Goal: Task Accomplishment & Management: Complete application form

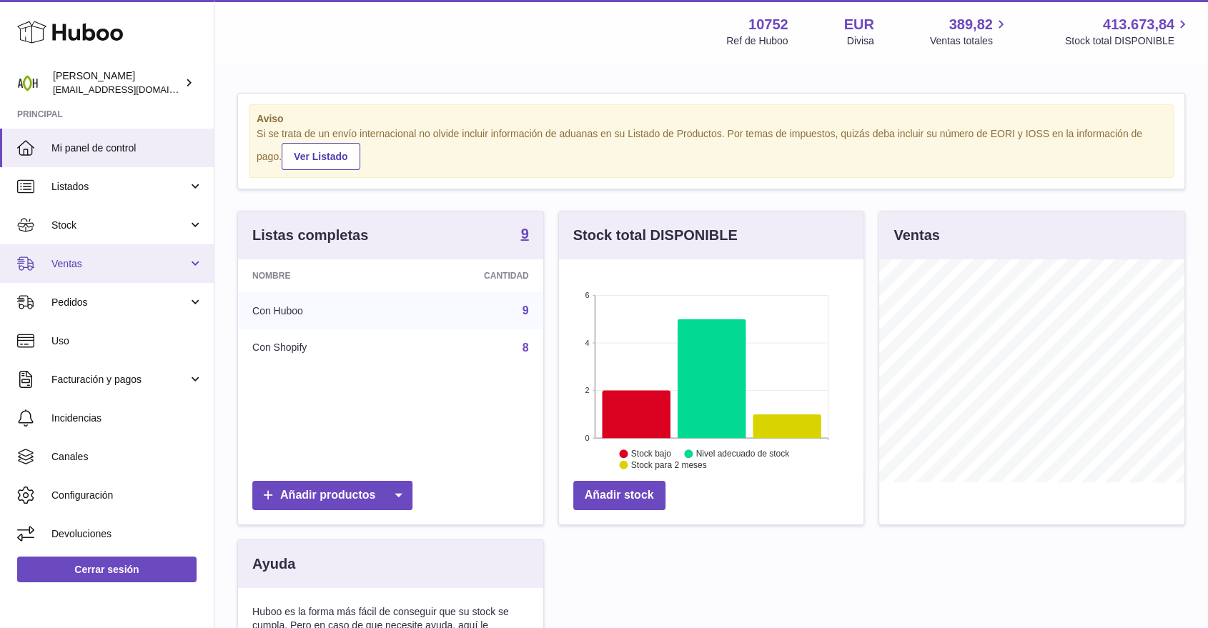
scroll to position [223, 305]
click at [103, 279] on link "Ventas" at bounding box center [107, 263] width 214 height 39
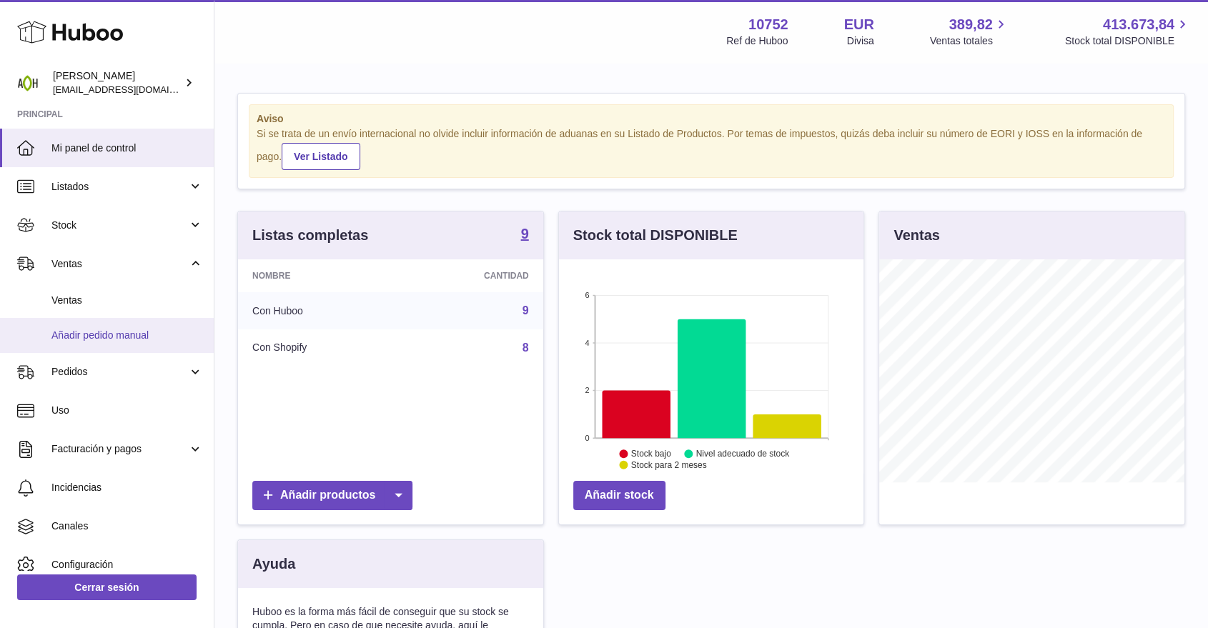
click at [99, 329] on span "Añadir pedido manual" at bounding box center [127, 336] width 152 height 14
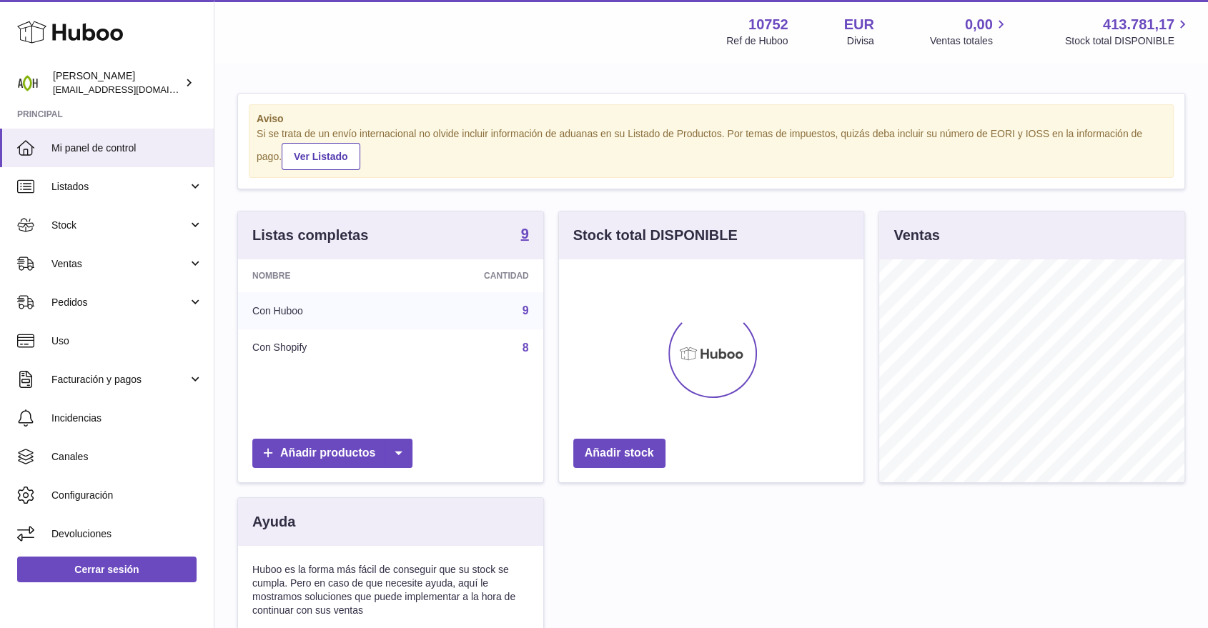
scroll to position [223, 305]
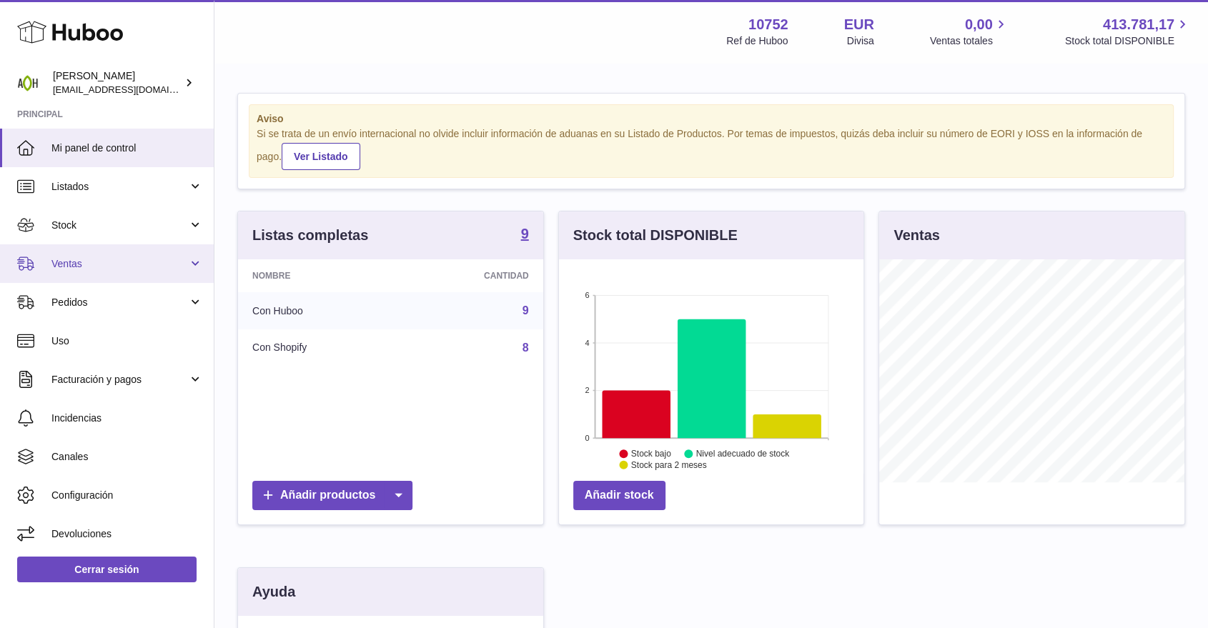
click at [102, 263] on span "Ventas" at bounding box center [119, 264] width 137 height 14
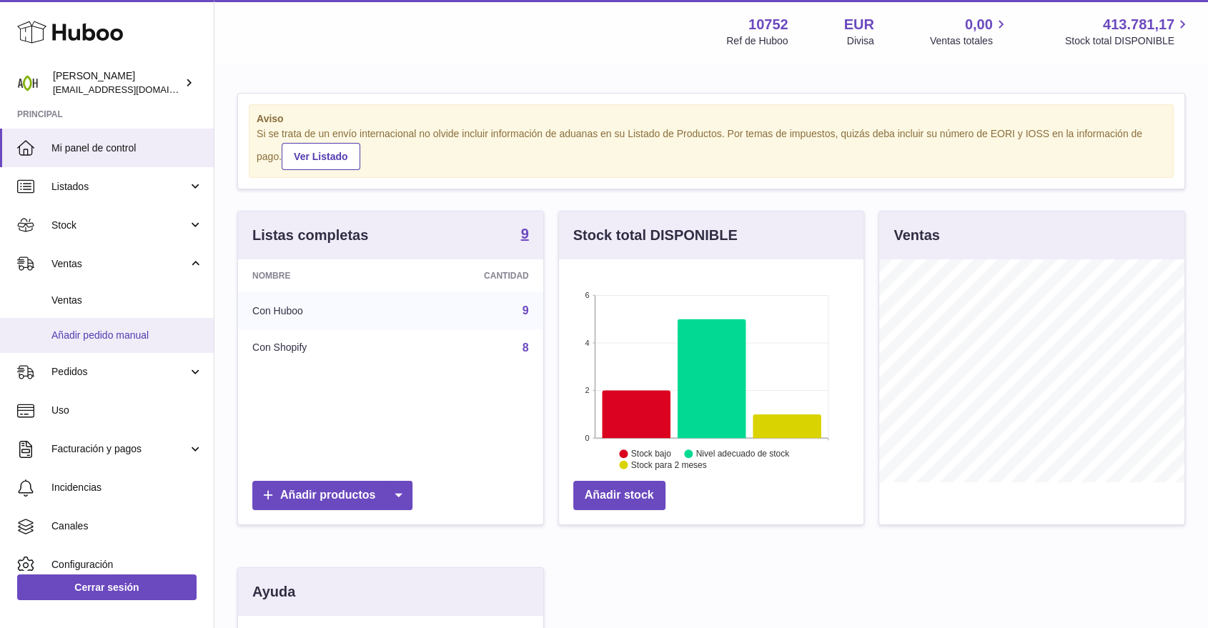
click at [103, 332] on span "Añadir pedido manual" at bounding box center [127, 336] width 152 height 14
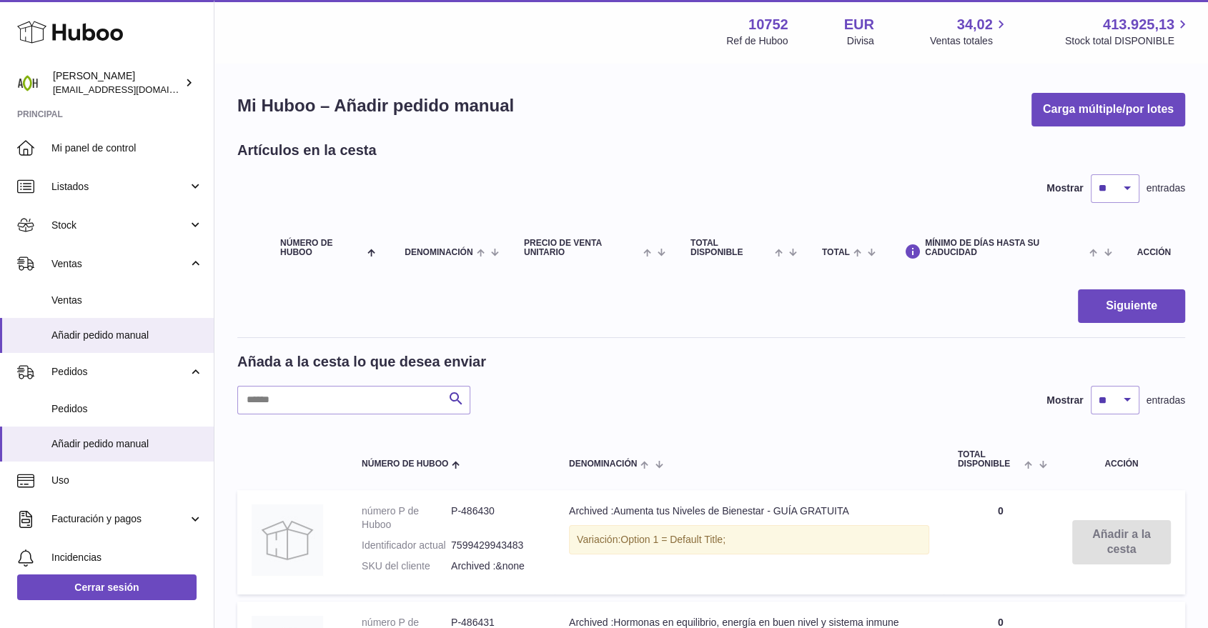
scroll to position [159, 0]
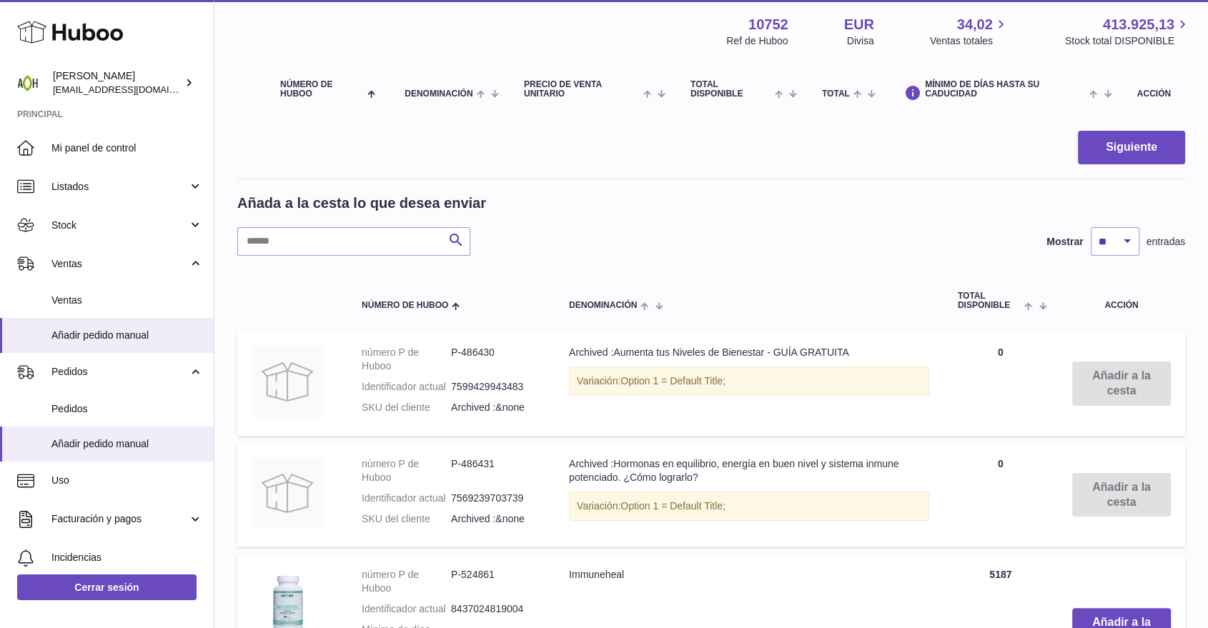
click at [630, 300] on div "Denominación" at bounding box center [749, 305] width 360 height 11
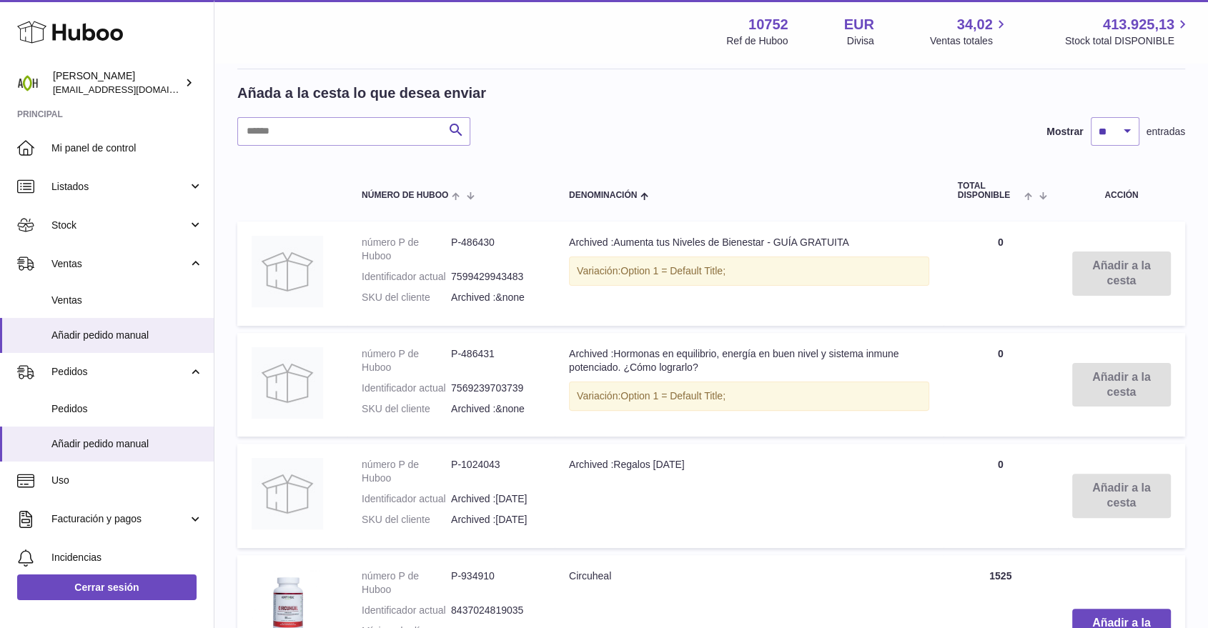
scroll to position [397, 0]
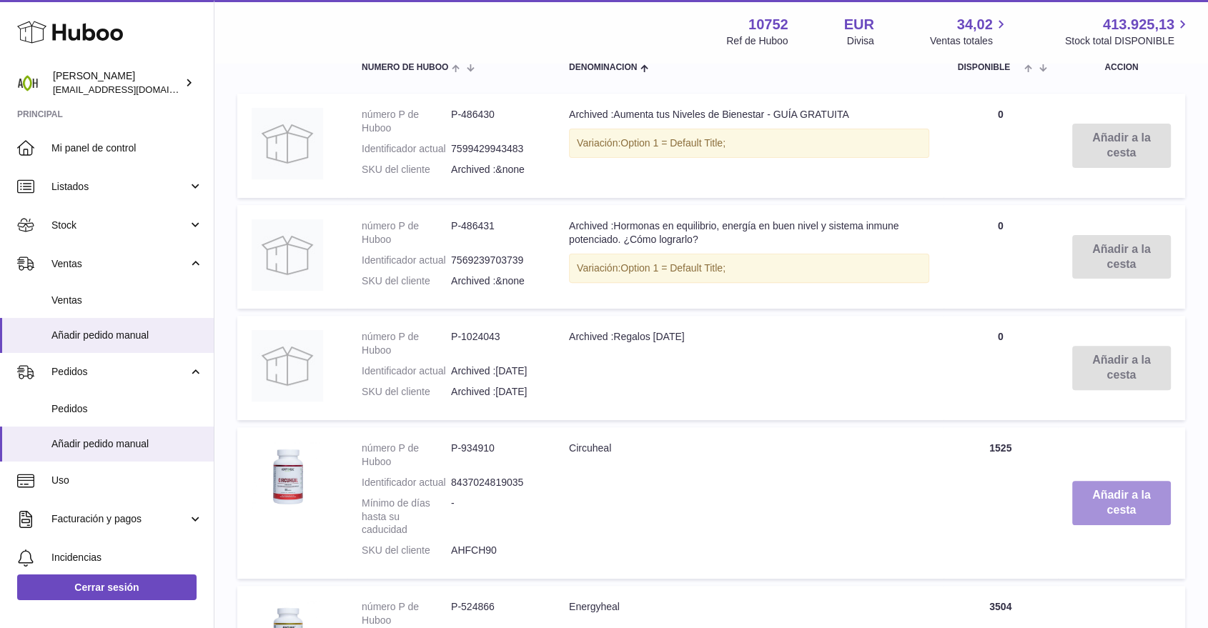
click at [1119, 503] on button "Añadir a la cesta" at bounding box center [1121, 503] width 99 height 44
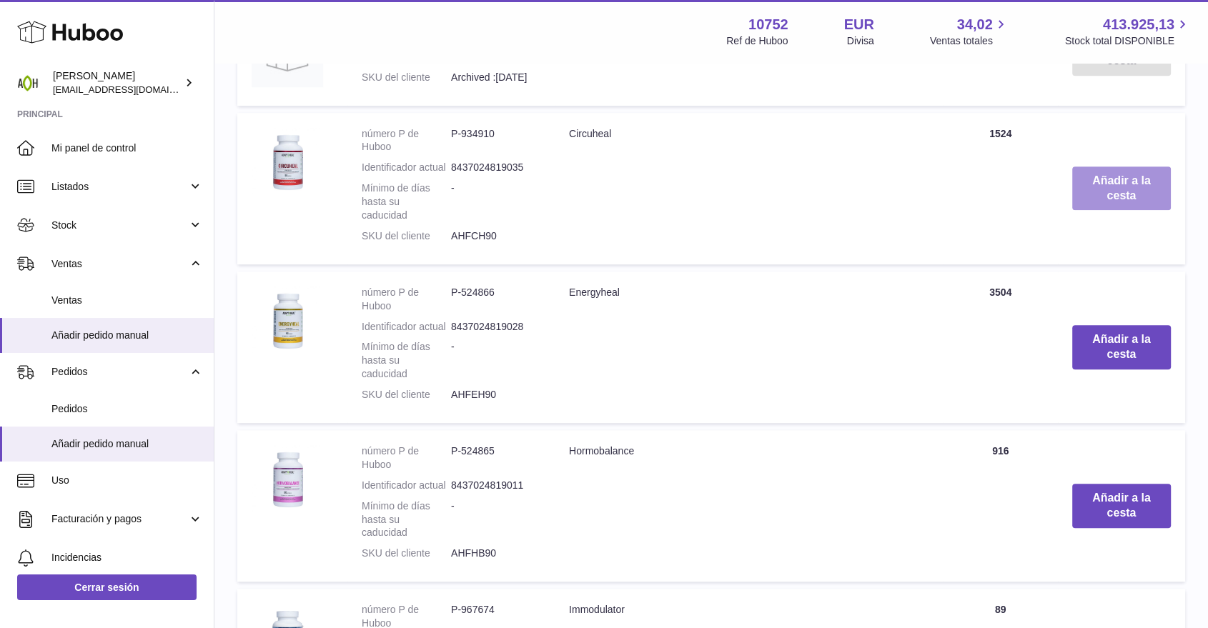
scroll to position [841, 0]
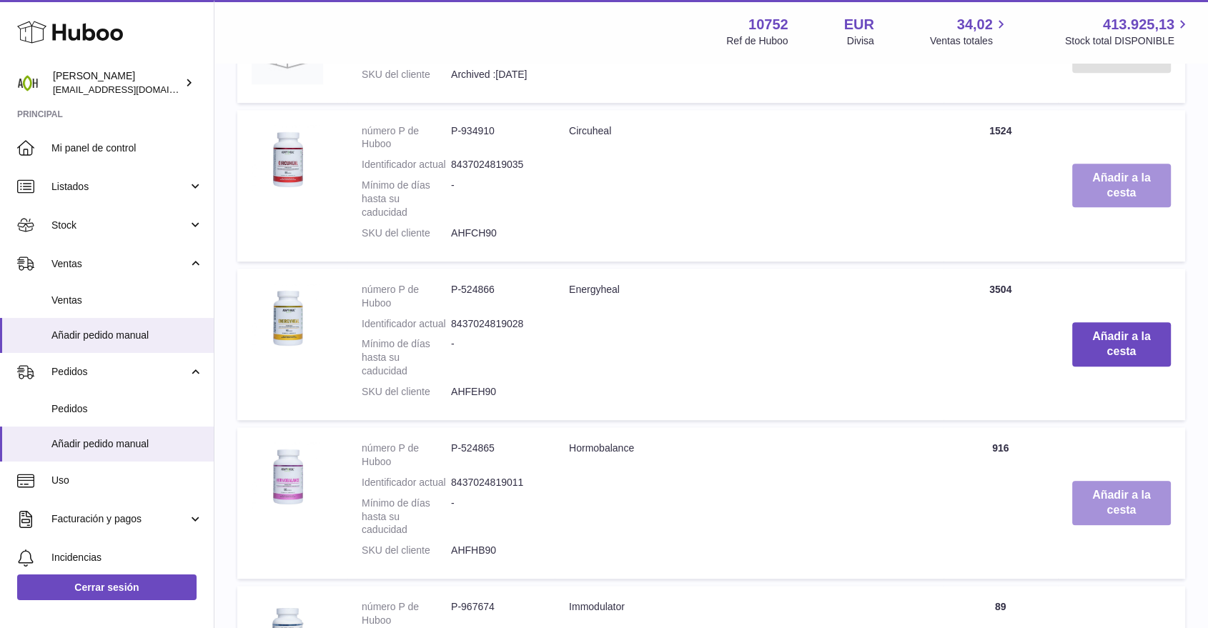
click at [1119, 503] on button "Añadir a la cesta" at bounding box center [1121, 503] width 99 height 44
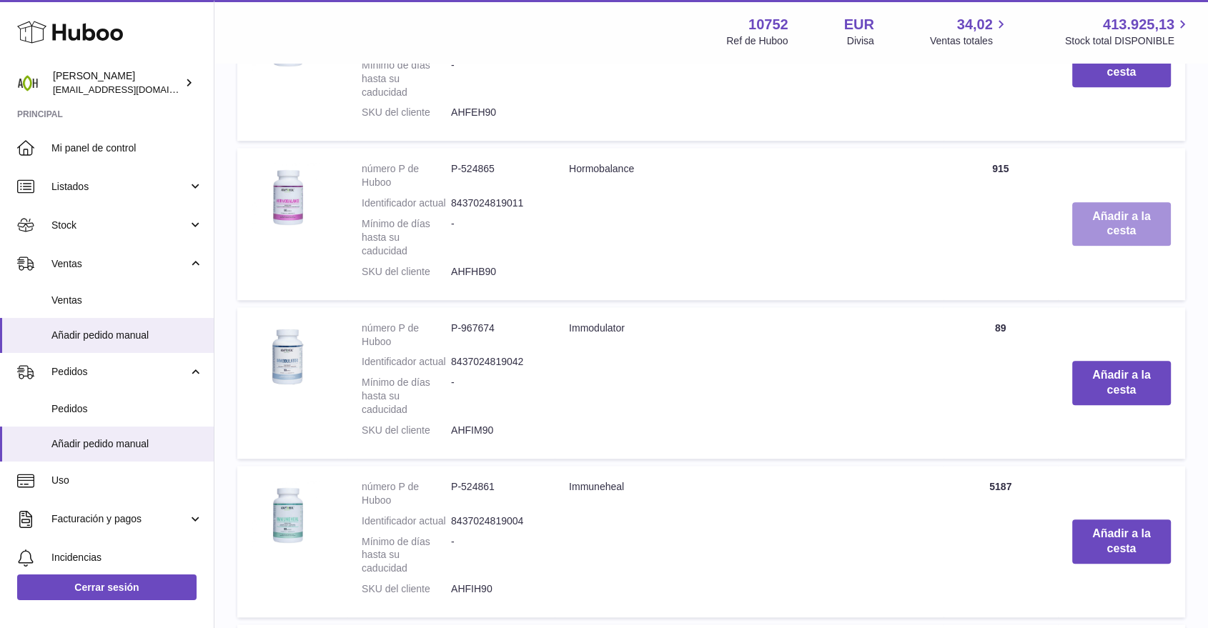
scroll to position [1275, 0]
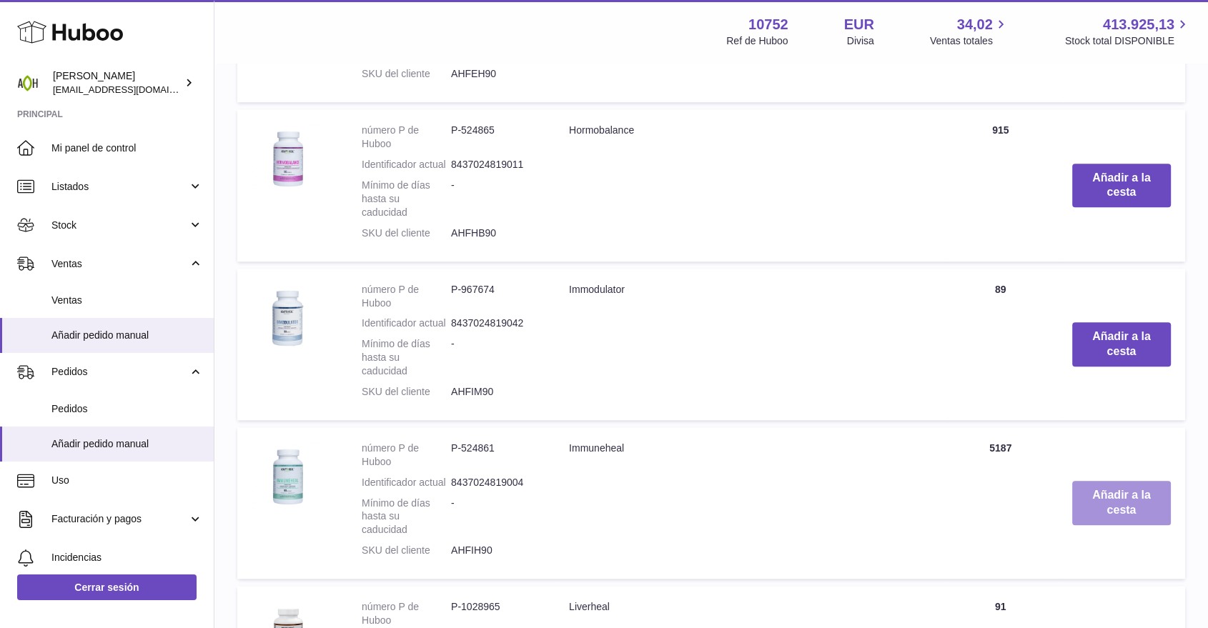
click at [1119, 503] on button "Añadir a la cesta" at bounding box center [1121, 503] width 99 height 44
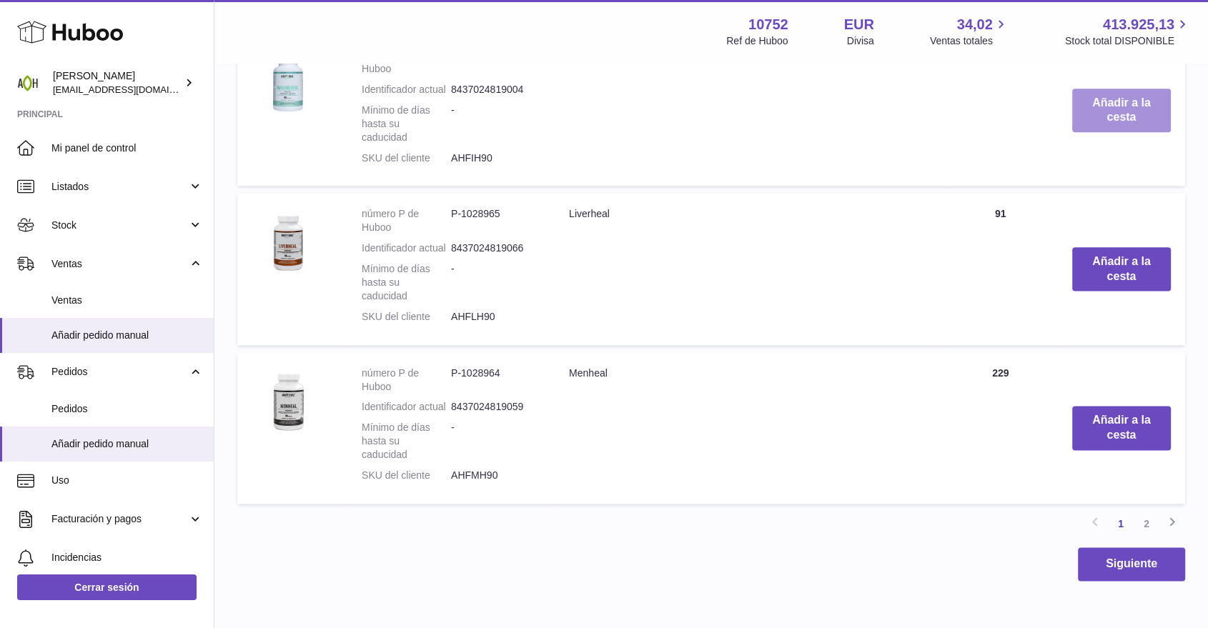
scroll to position [1790, 0]
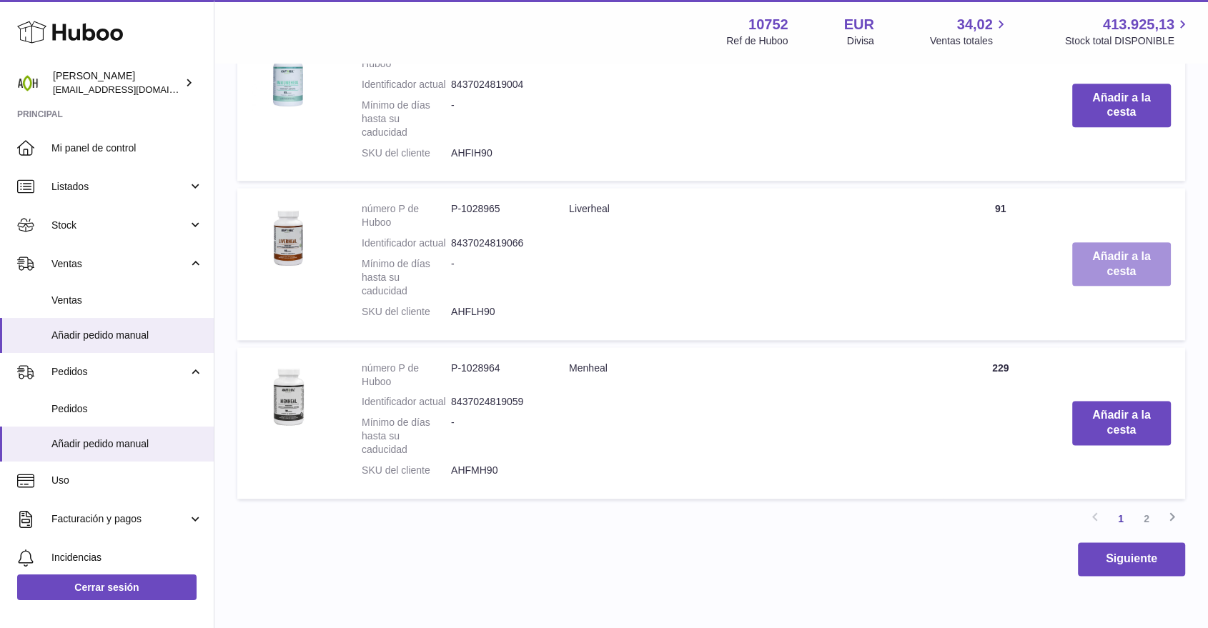
click at [1098, 275] on button "Añadir a la cesta" at bounding box center [1121, 264] width 99 height 44
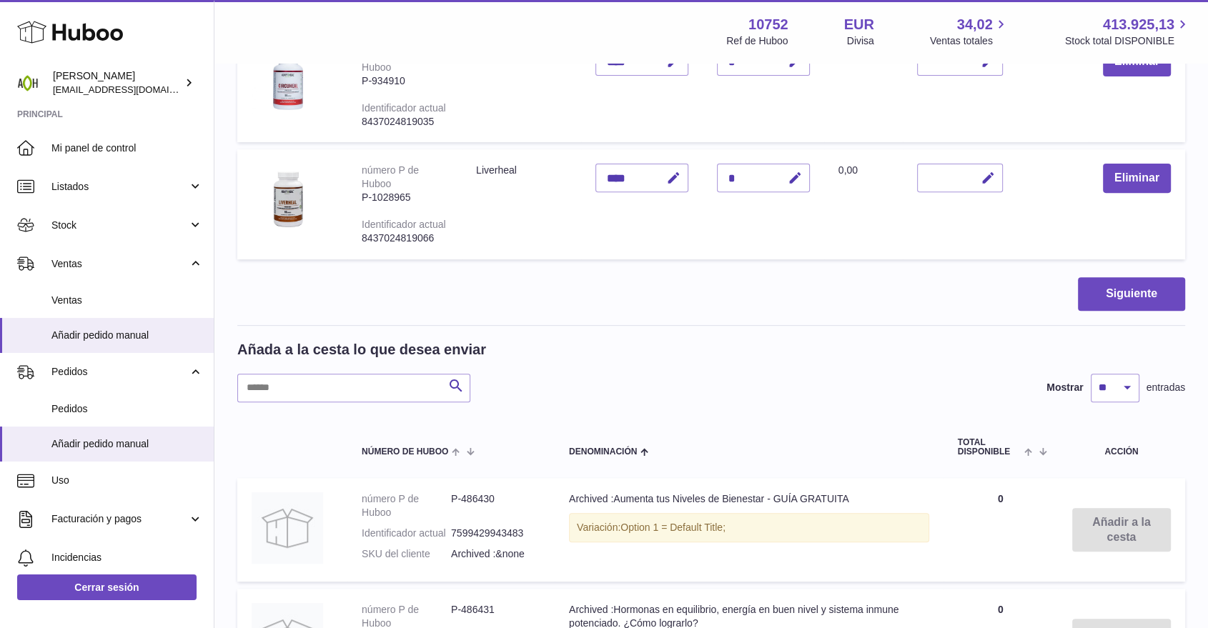
scroll to position [476, 0]
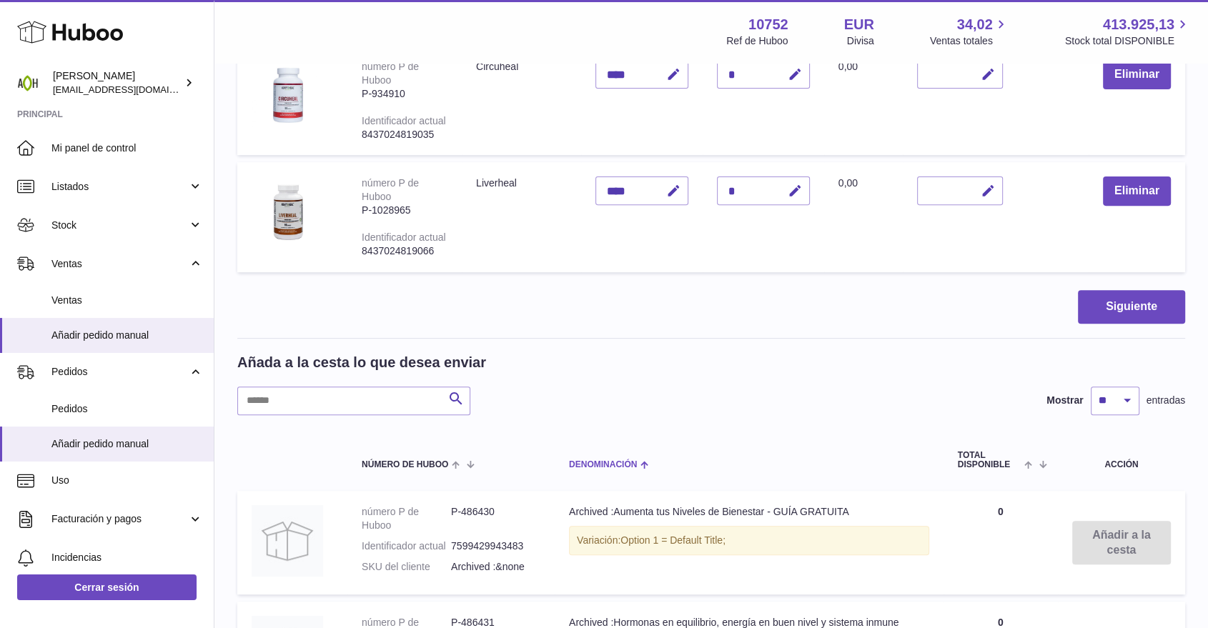
click at [604, 460] on span "Denominación" at bounding box center [603, 464] width 68 height 9
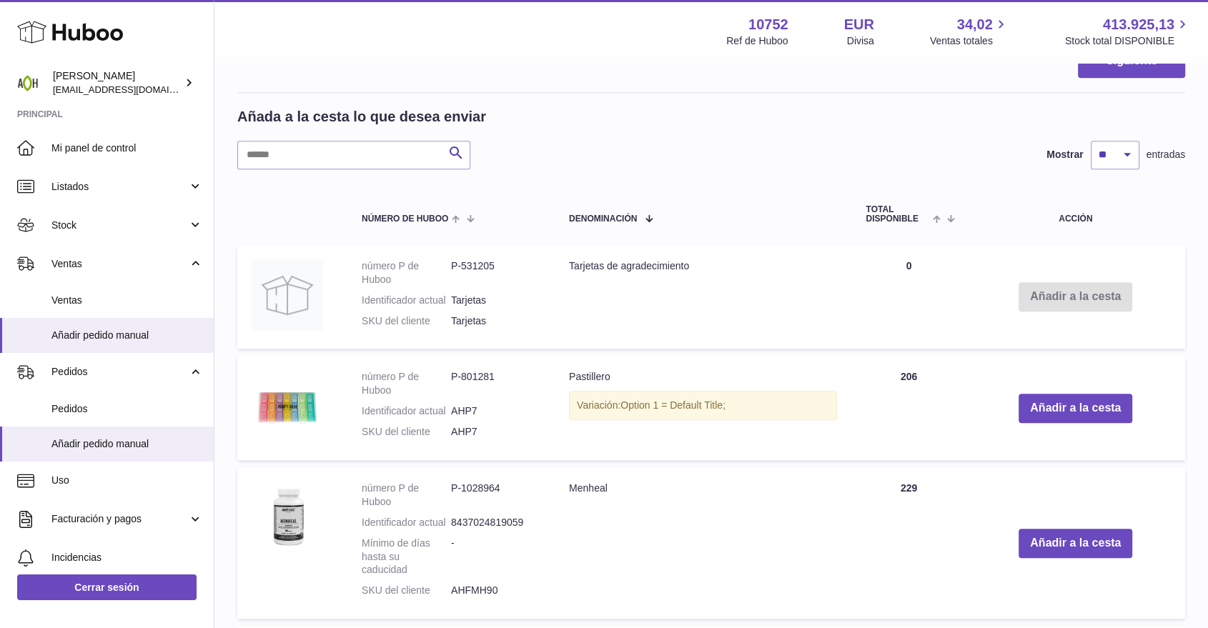
scroll to position [715, 0]
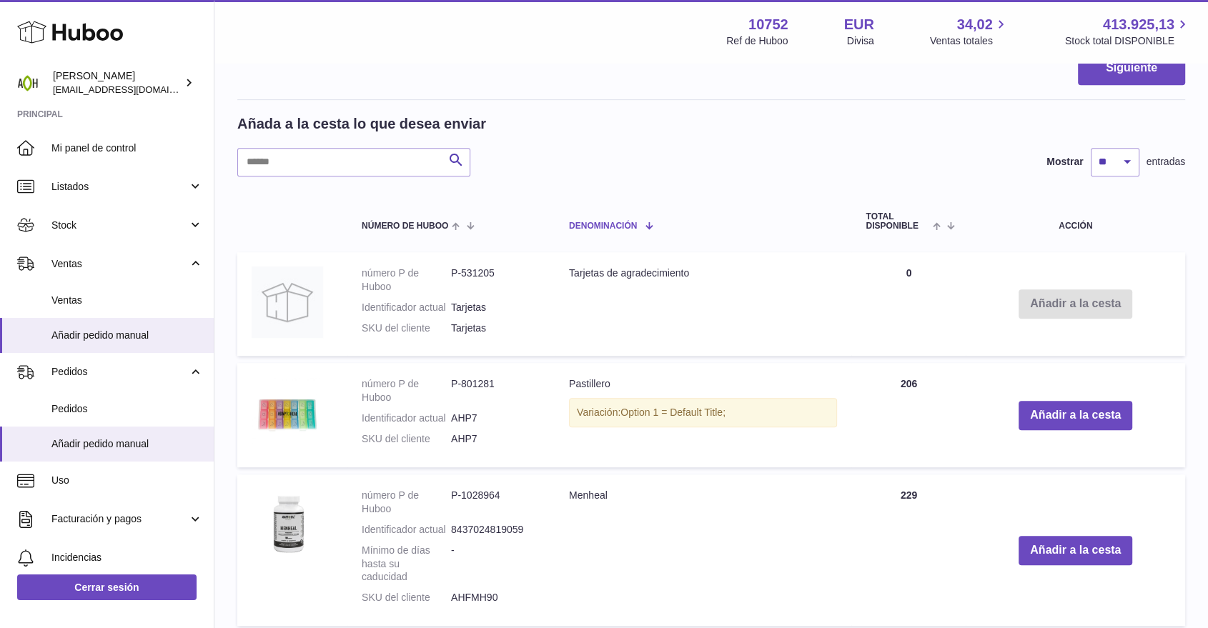
click at [618, 226] on span "Denominación" at bounding box center [603, 226] width 68 height 9
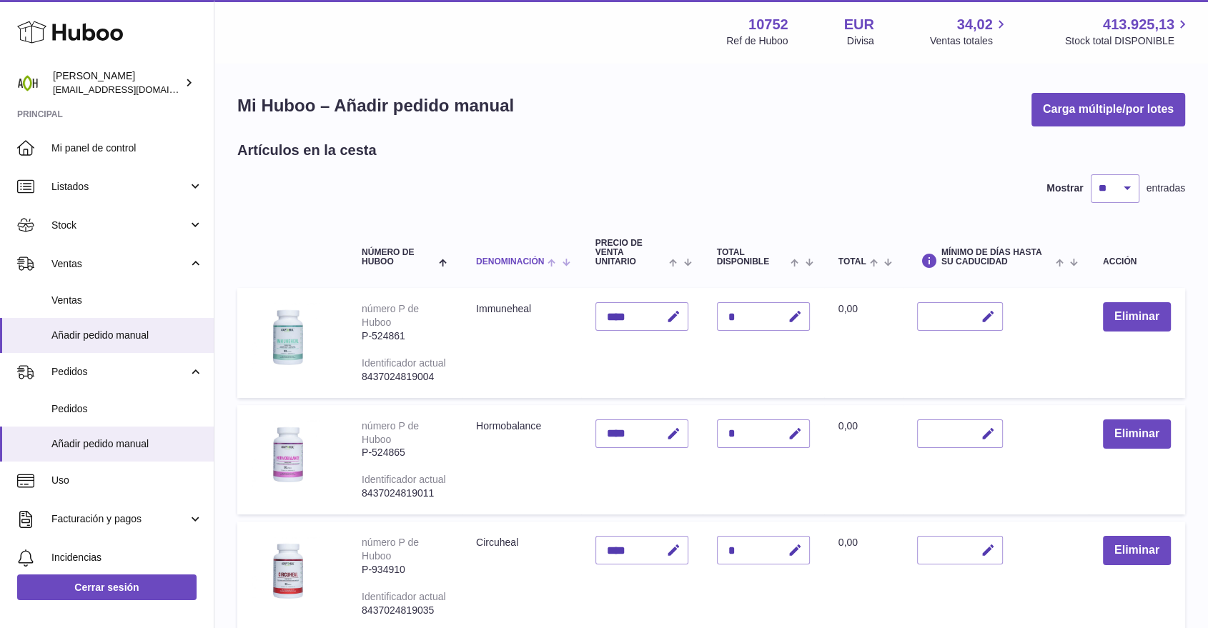
click at [491, 262] on span "Denominación" at bounding box center [510, 261] width 68 height 9
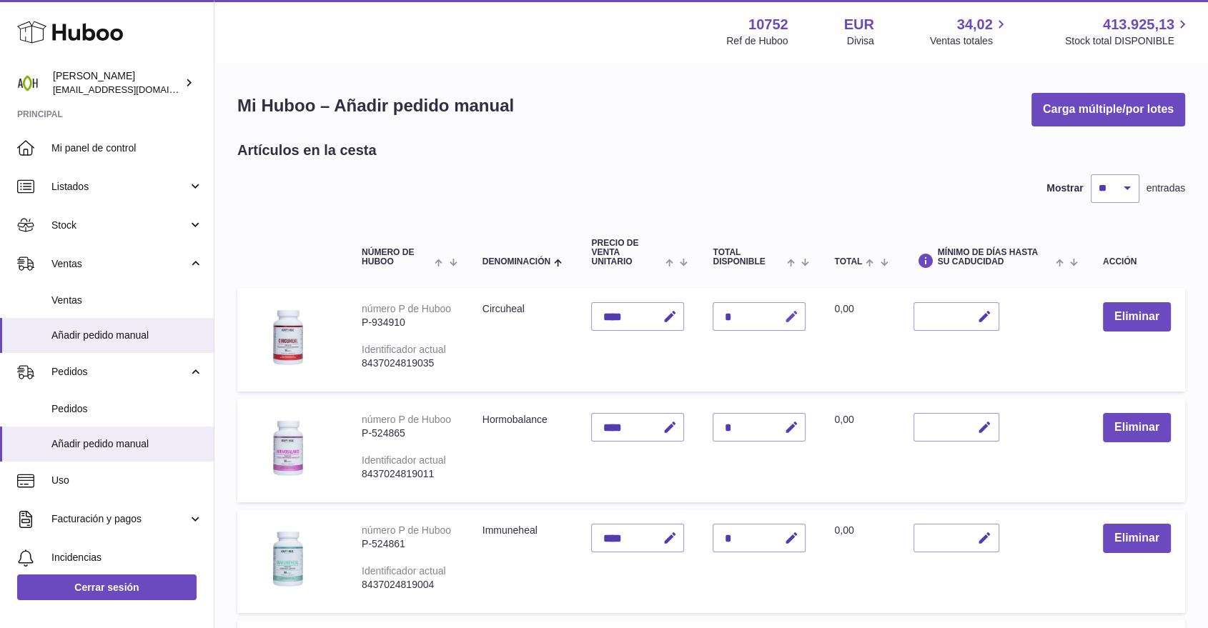
click at [796, 315] on icon "button" at bounding box center [790, 317] width 15 height 15
drag, startPoint x: 732, startPoint y: 316, endPoint x: 725, endPoint y: 317, distance: 7.2
click at [725, 317] on input "*" at bounding box center [759, 316] width 93 height 29
type input "*"
click at [781, 315] on button "submit" at bounding box center [789, 316] width 27 height 23
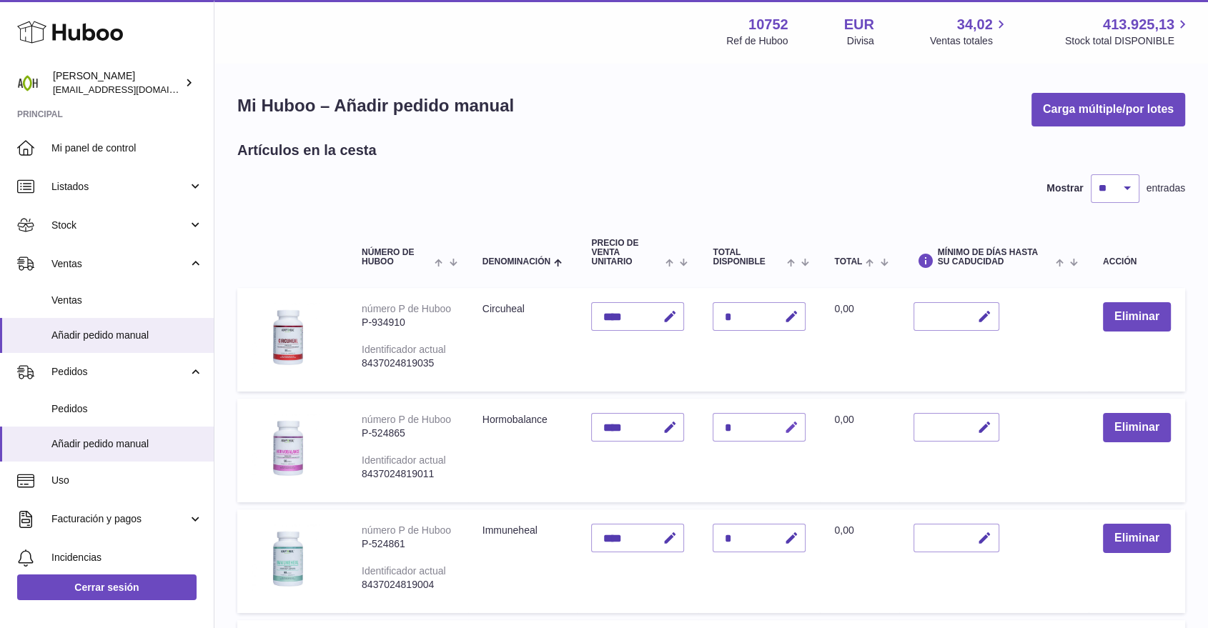
click at [790, 427] on icon "button" at bounding box center [790, 427] width 15 height 15
drag, startPoint x: 736, startPoint y: 427, endPoint x: 721, endPoint y: 428, distance: 15.0
click at [721, 428] on input "*" at bounding box center [759, 427] width 93 height 29
drag, startPoint x: 729, startPoint y: 426, endPoint x: 715, endPoint y: 427, distance: 14.4
click at [715, 427] on input "*" at bounding box center [759, 427] width 93 height 29
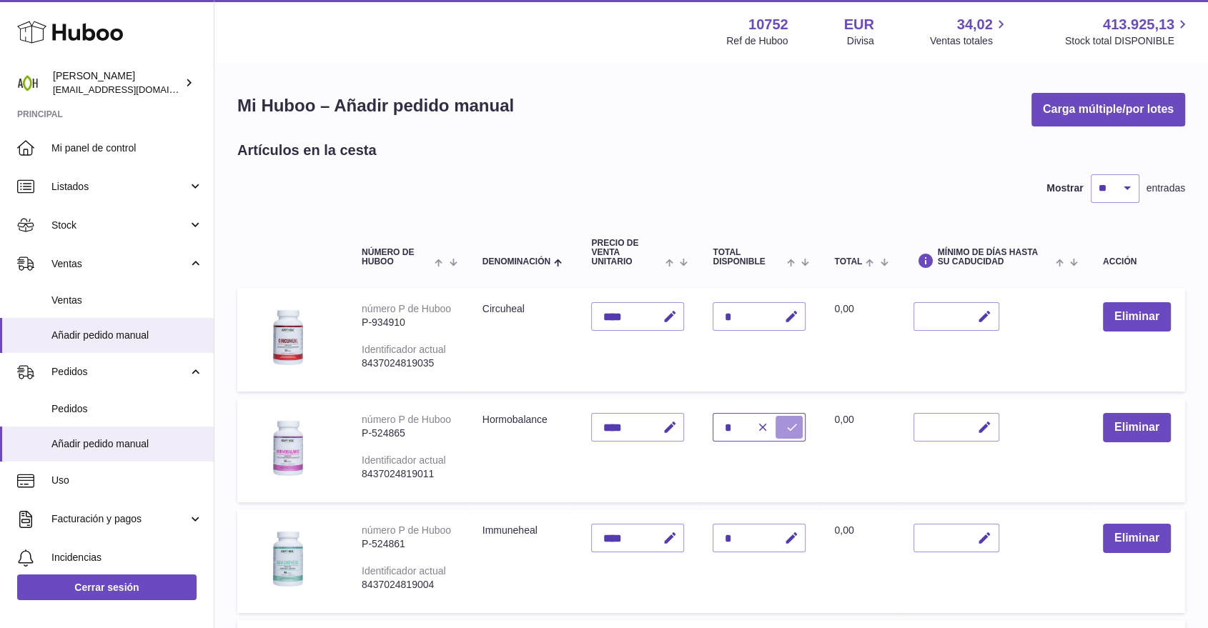
type input "*"
click at [781, 433] on button "submit" at bounding box center [789, 427] width 27 height 23
click at [788, 535] on icon "button" at bounding box center [790, 538] width 15 height 15
drag, startPoint x: 732, startPoint y: 535, endPoint x: 718, endPoint y: 535, distance: 13.6
click at [718, 535] on input "*" at bounding box center [759, 538] width 93 height 29
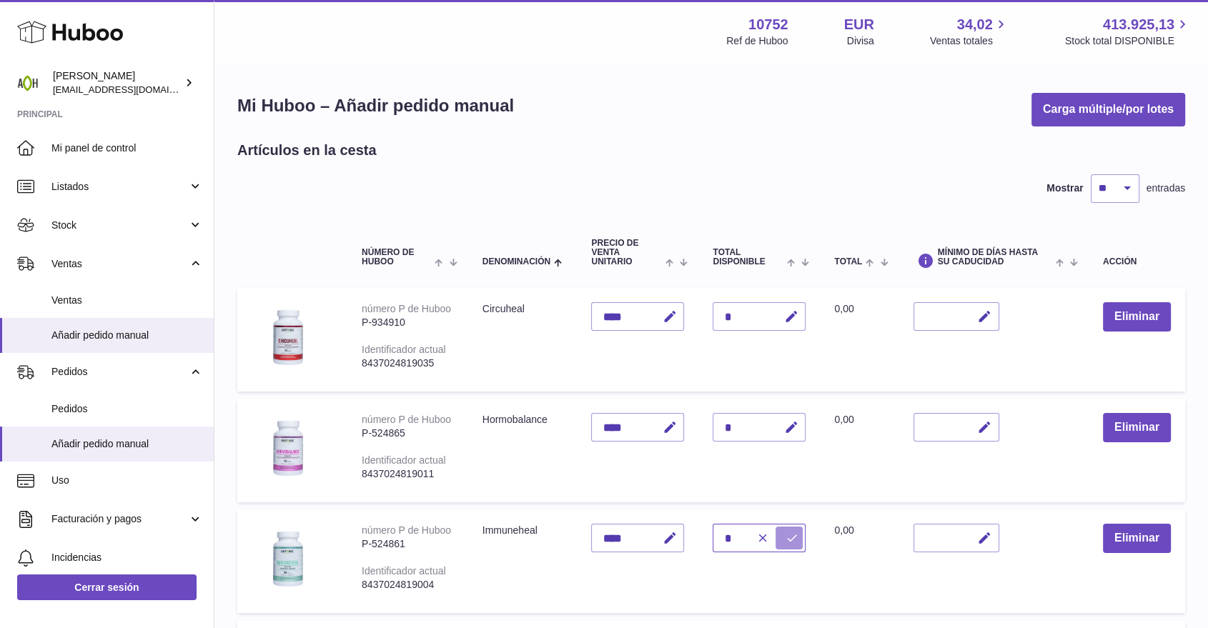
type input "*"
click at [783, 539] on button "submit" at bounding box center [789, 538] width 27 height 23
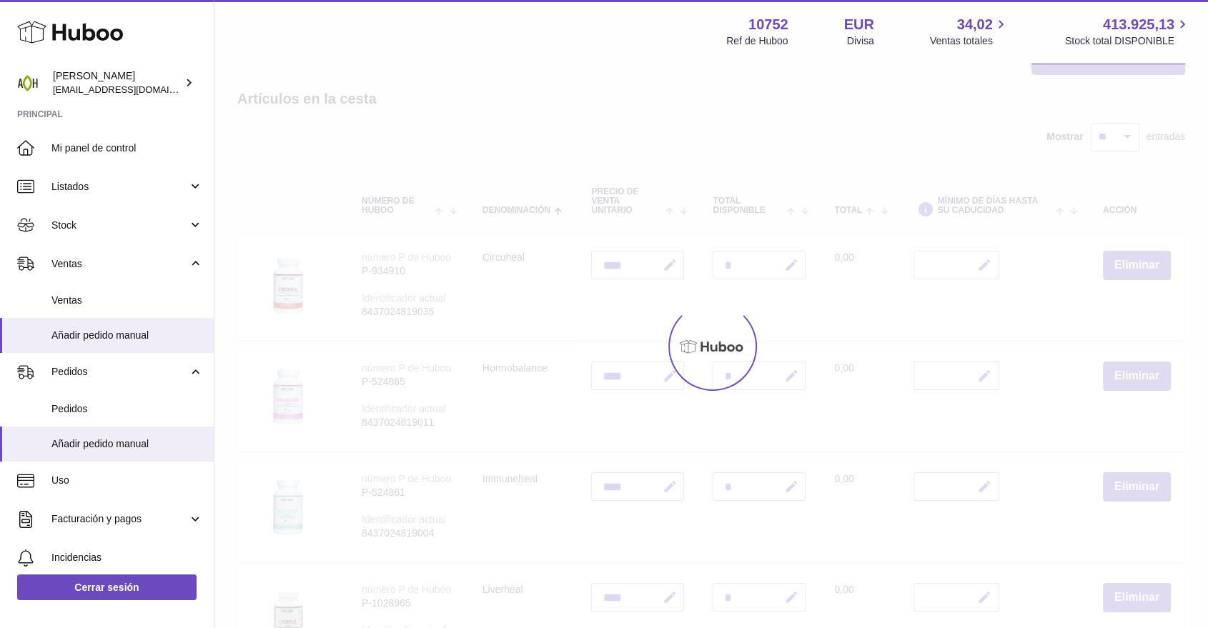
scroll to position [79, 0]
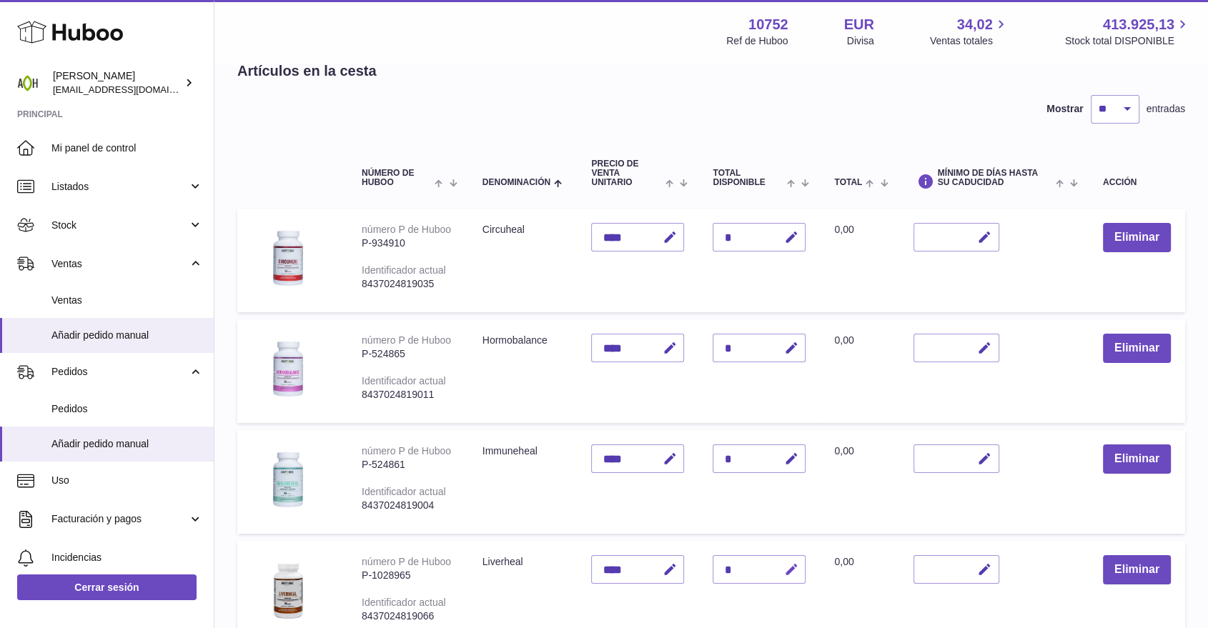
click at [789, 571] on icon "button" at bounding box center [790, 570] width 15 height 15
drag, startPoint x: 738, startPoint y: 570, endPoint x: 718, endPoint y: 572, distance: 20.8
click at [718, 572] on input "*" at bounding box center [759, 569] width 93 height 29
type input "*"
click at [788, 564] on icon "submit" at bounding box center [791, 569] width 13 height 13
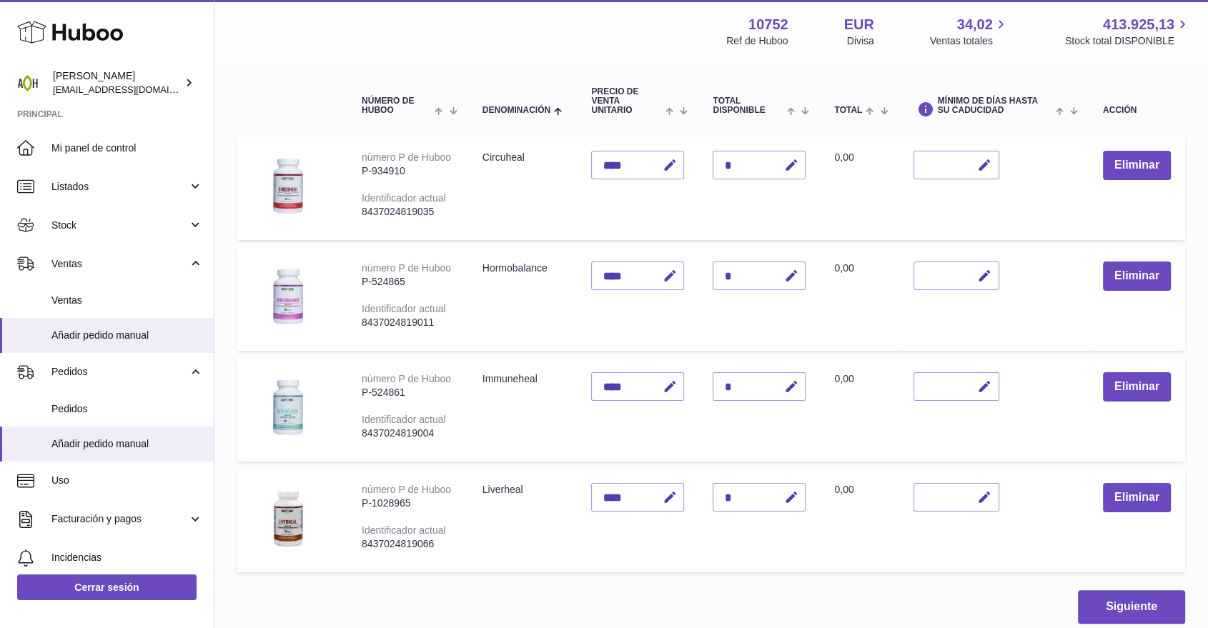
scroll to position [238, 0]
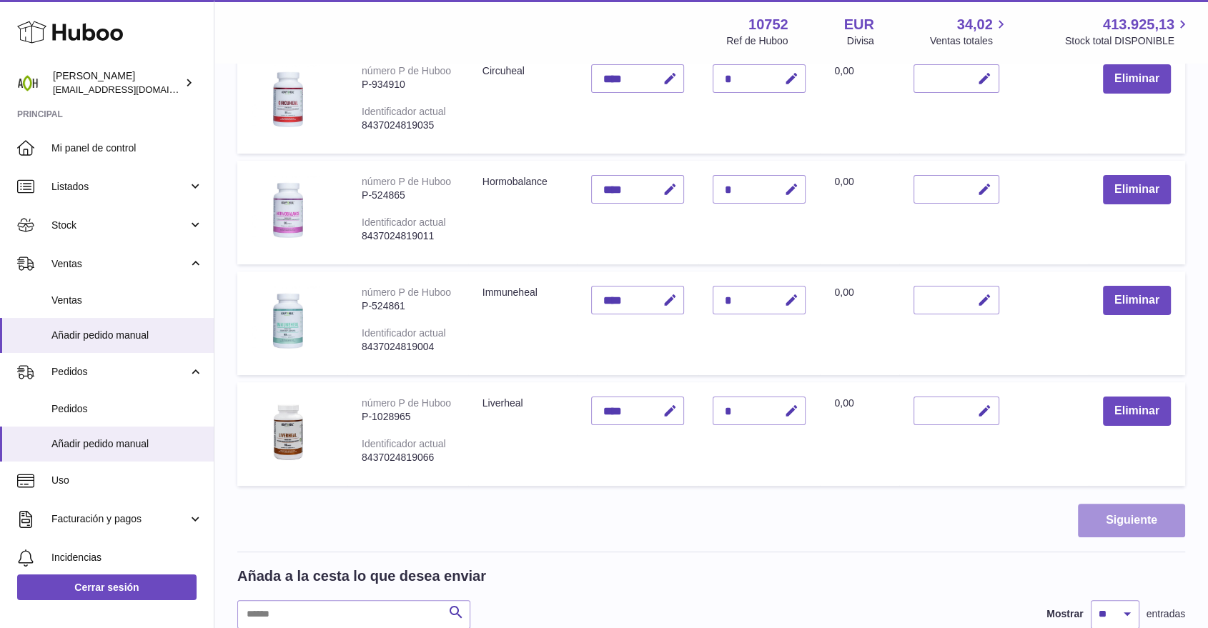
click at [1112, 513] on button "Siguiente" at bounding box center [1131, 521] width 107 height 34
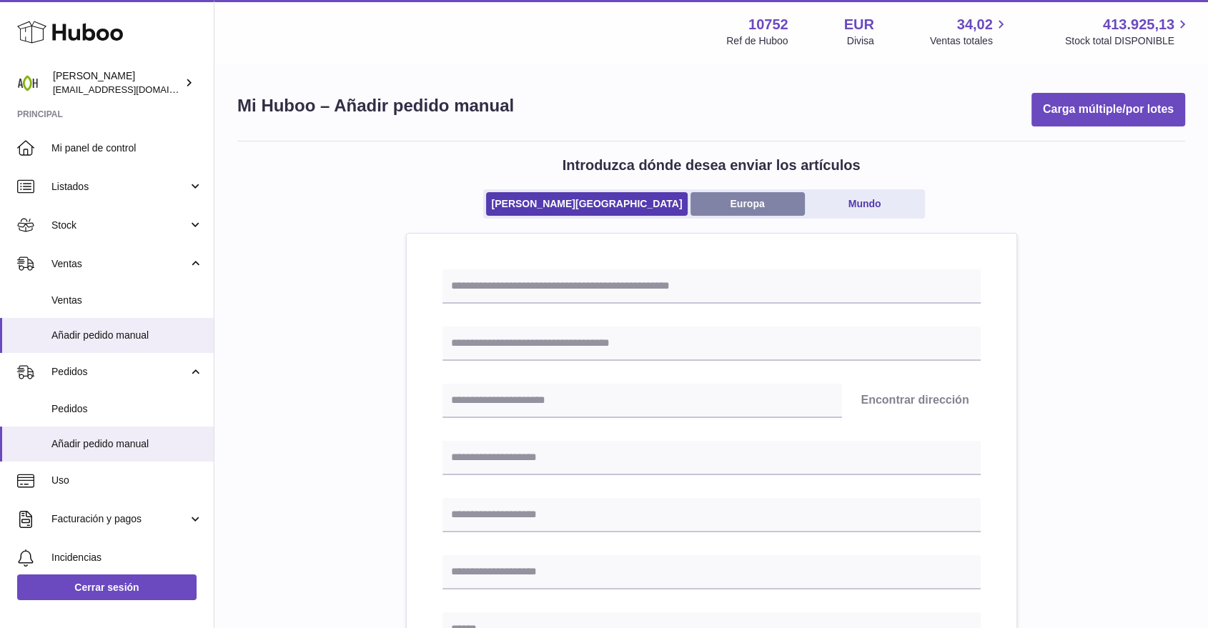
click at [702, 206] on link "Europa" at bounding box center [748, 204] width 114 height 24
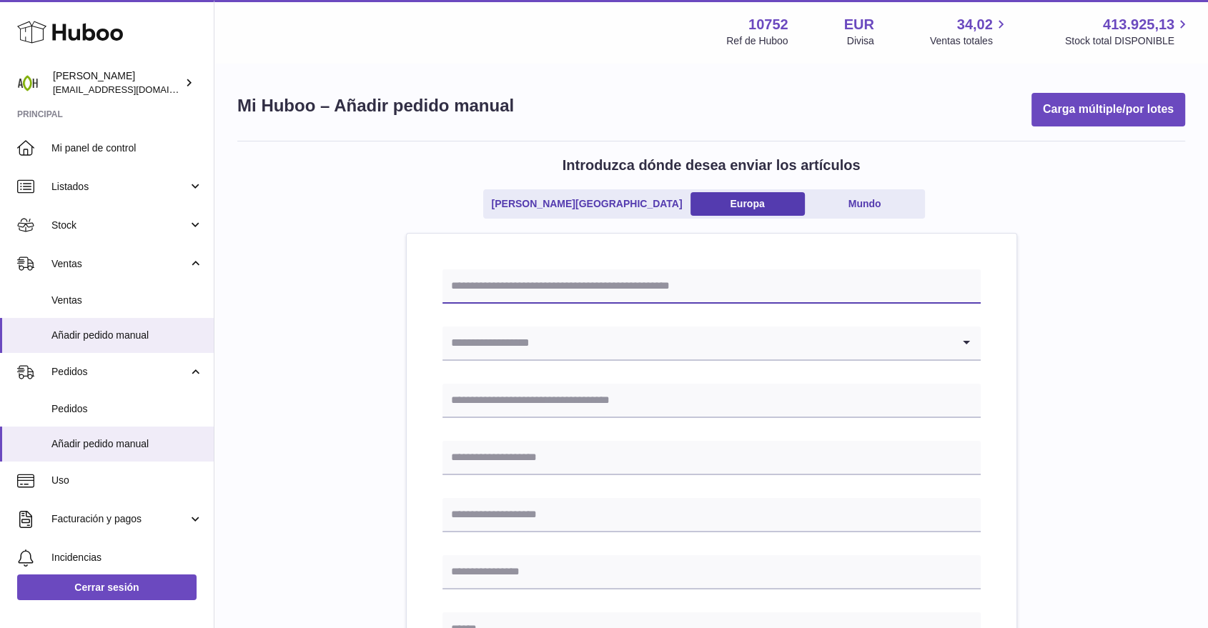
click at [516, 285] on input "text" at bounding box center [712, 287] width 538 height 34
paste input "*******"
type input "*******"
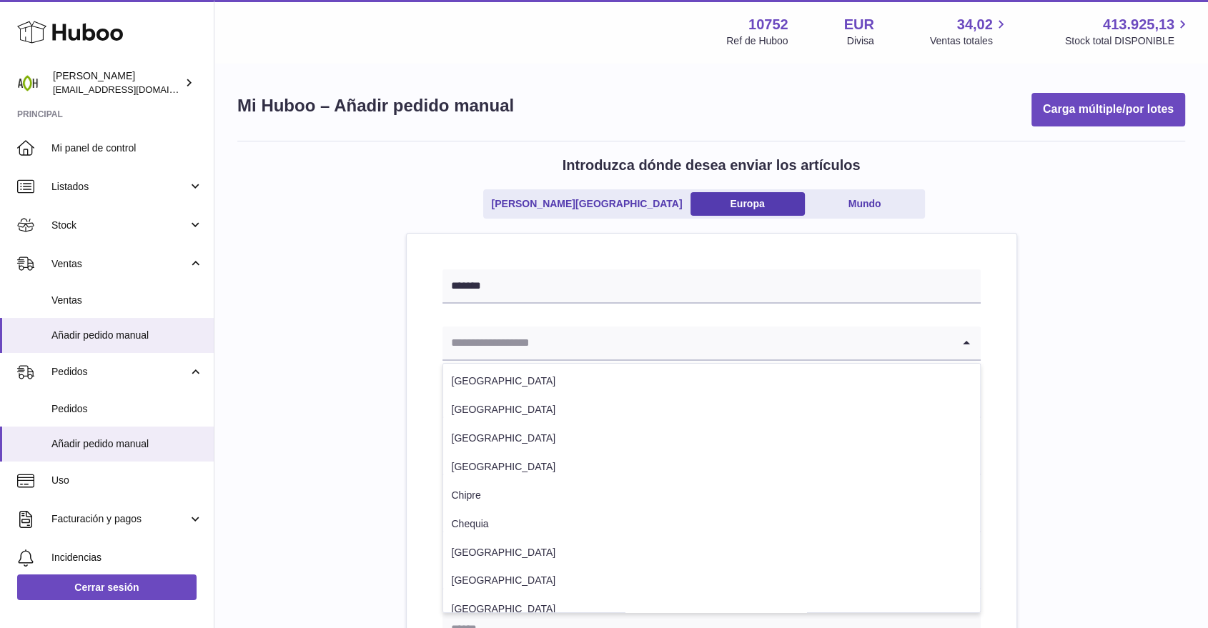
click at [497, 345] on input "Search for option" at bounding box center [698, 343] width 510 height 33
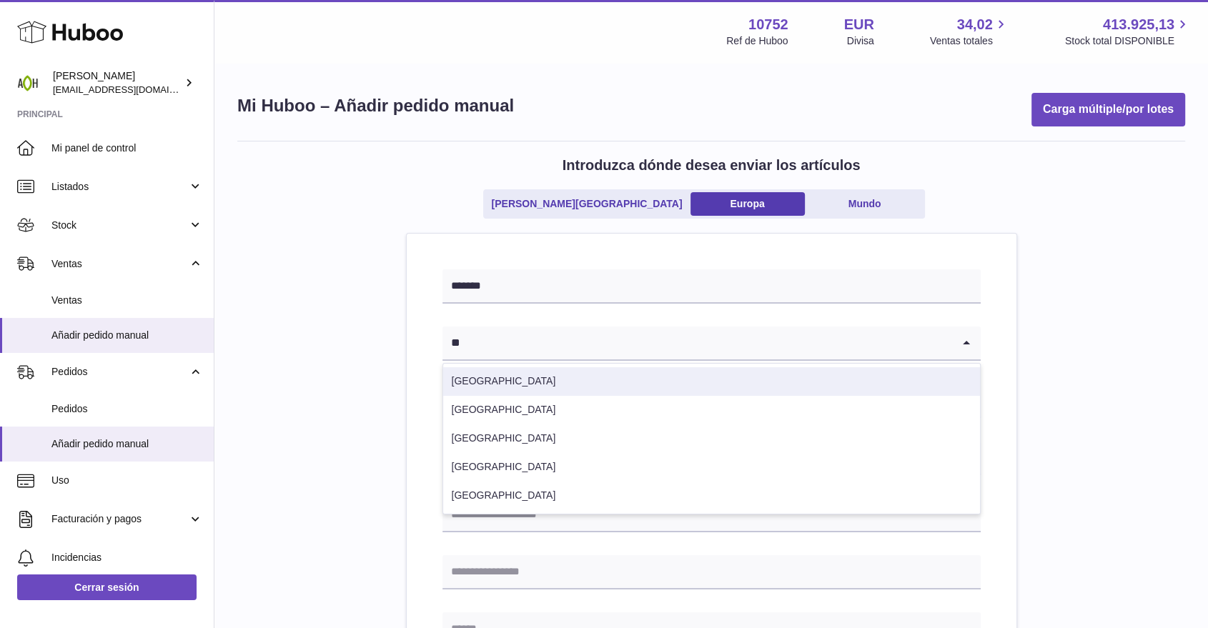
click at [490, 379] on li "Estonia" at bounding box center [711, 381] width 537 height 29
type input "**"
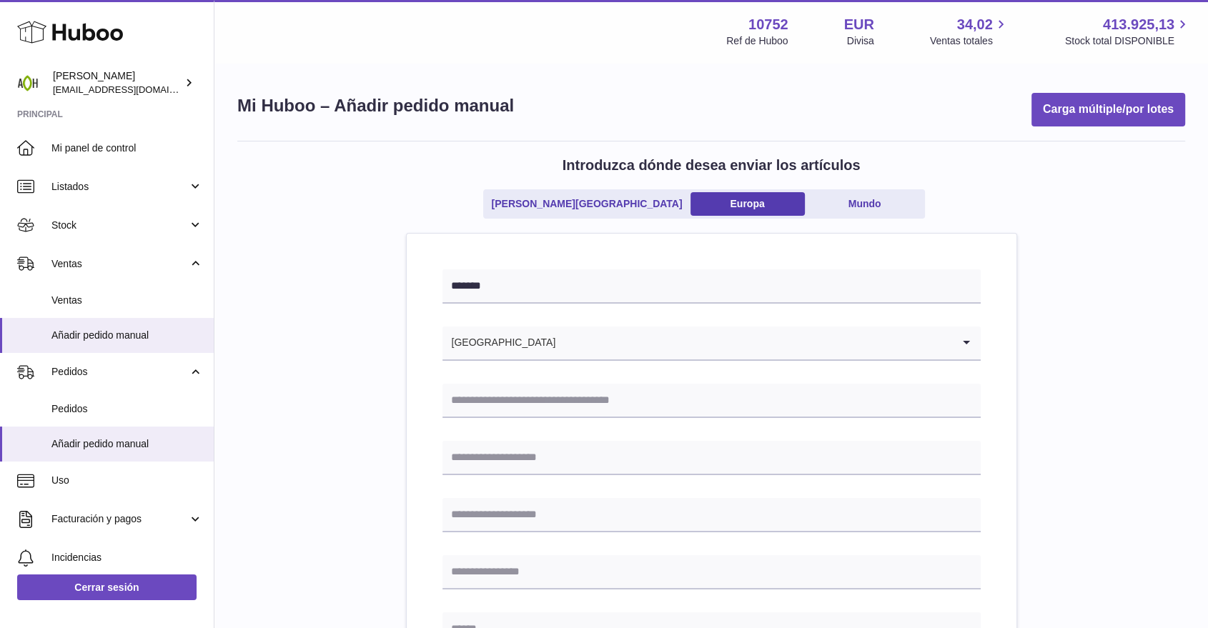
click at [475, 341] on div "Estonia" at bounding box center [698, 343] width 510 height 33
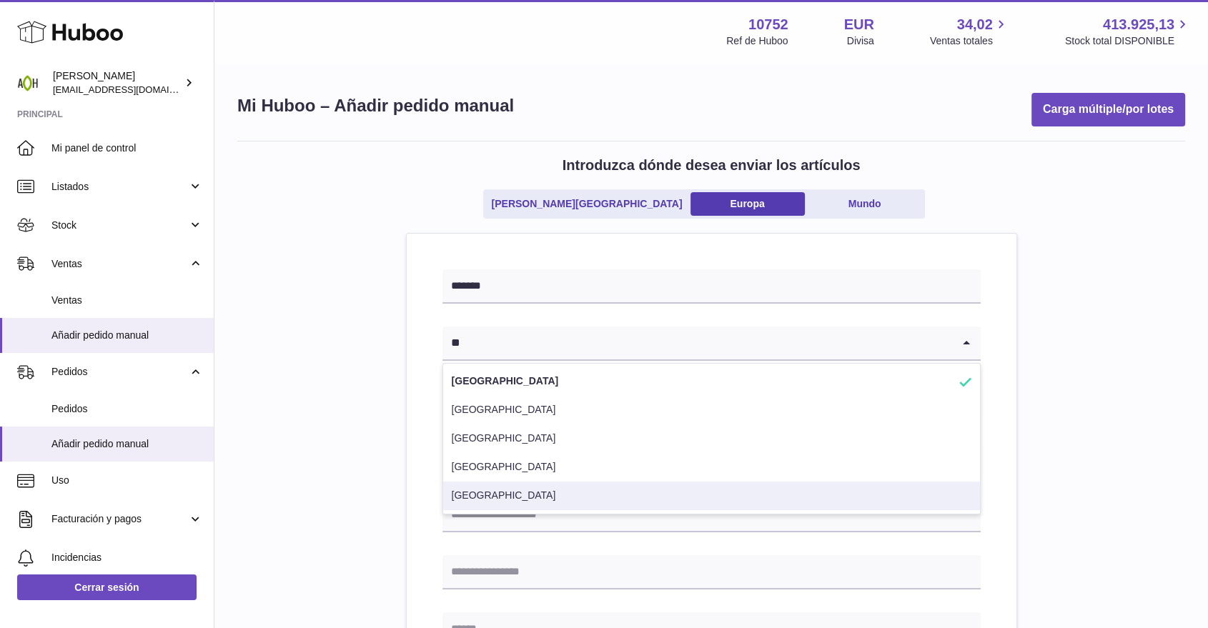
click at [475, 492] on li "España" at bounding box center [711, 496] width 537 height 29
type input "**"
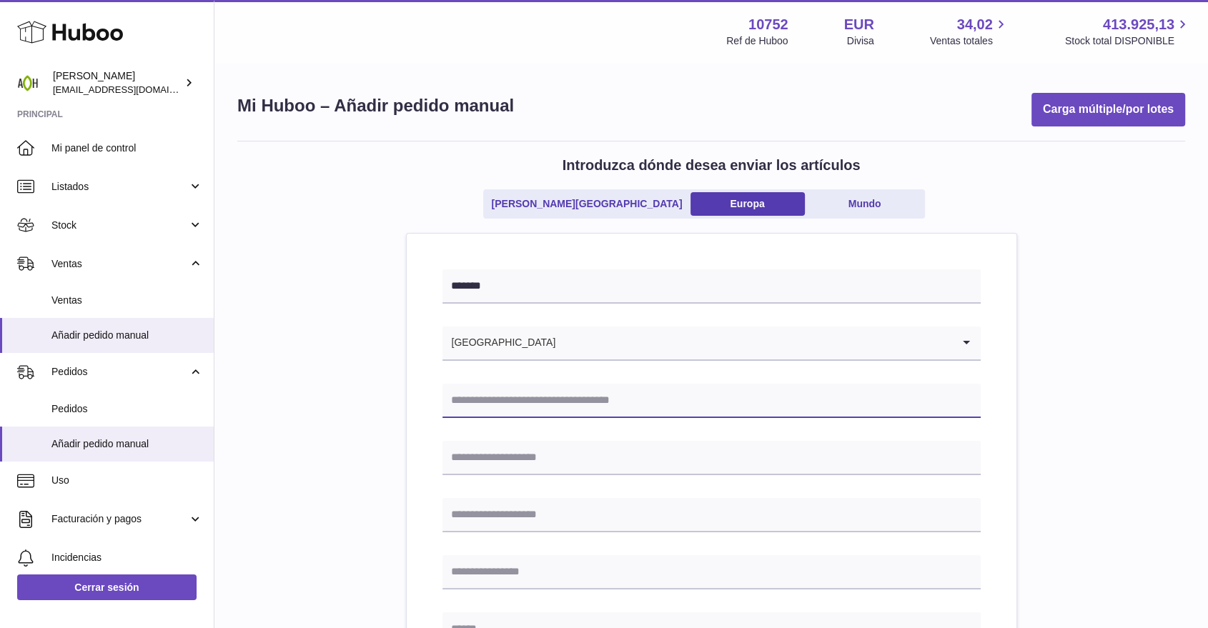
click at [478, 402] on input "text" at bounding box center [712, 401] width 538 height 34
type input "**********"
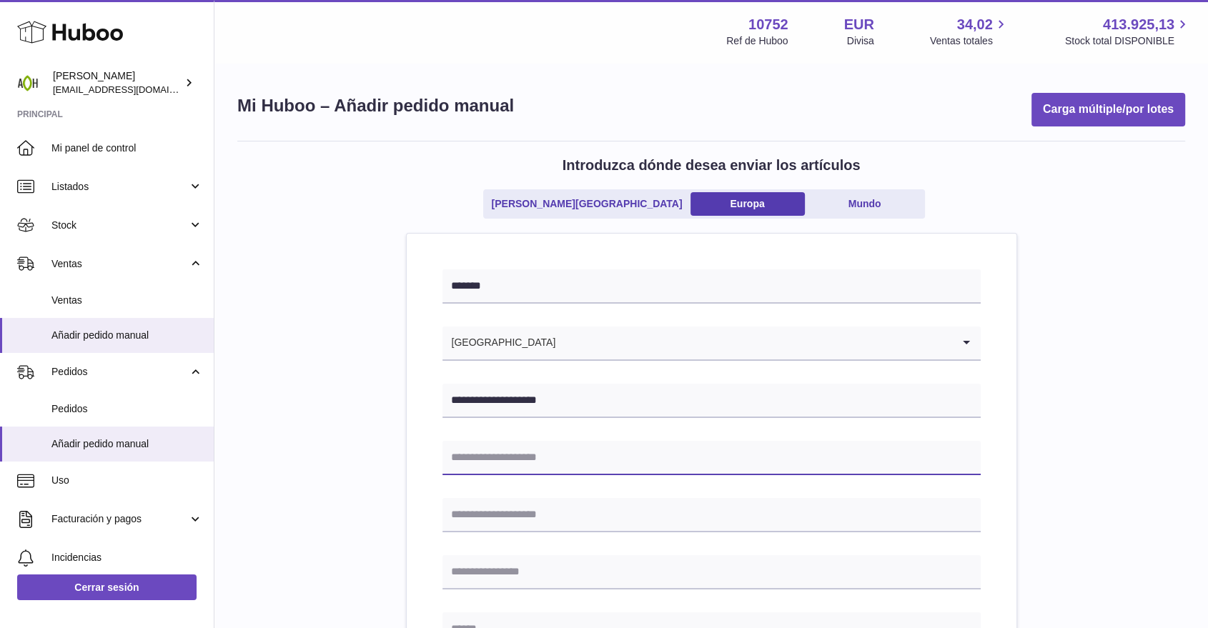
click at [508, 469] on input "text" at bounding box center [712, 458] width 538 height 34
type input "*"
type input "**********"
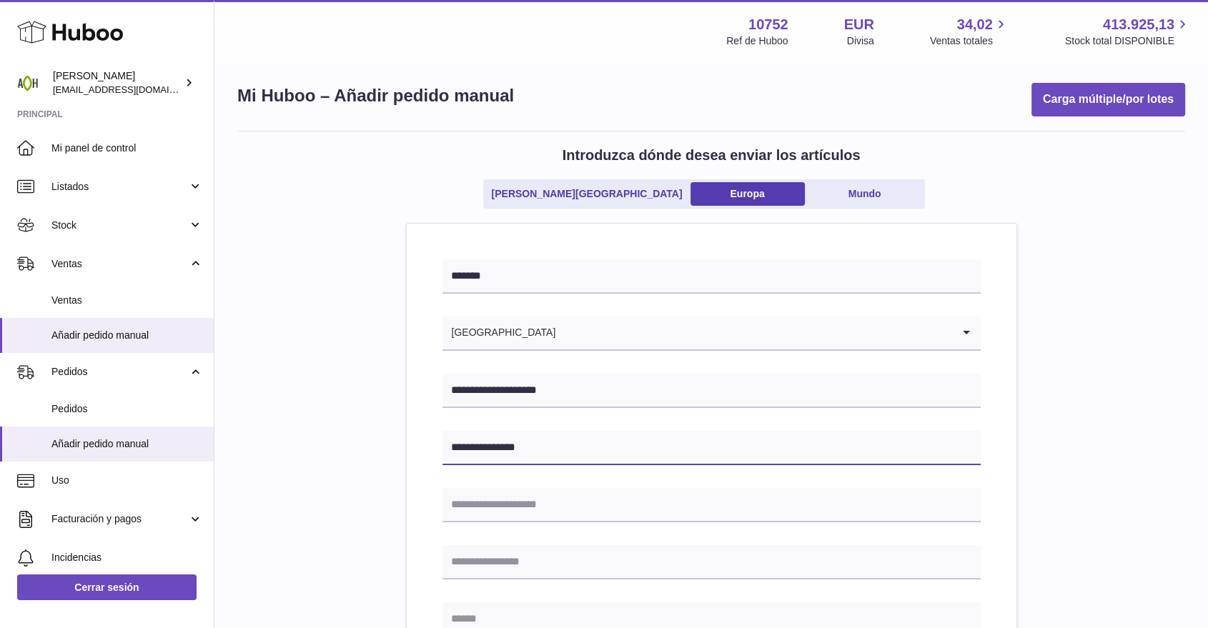
scroll to position [159, 0]
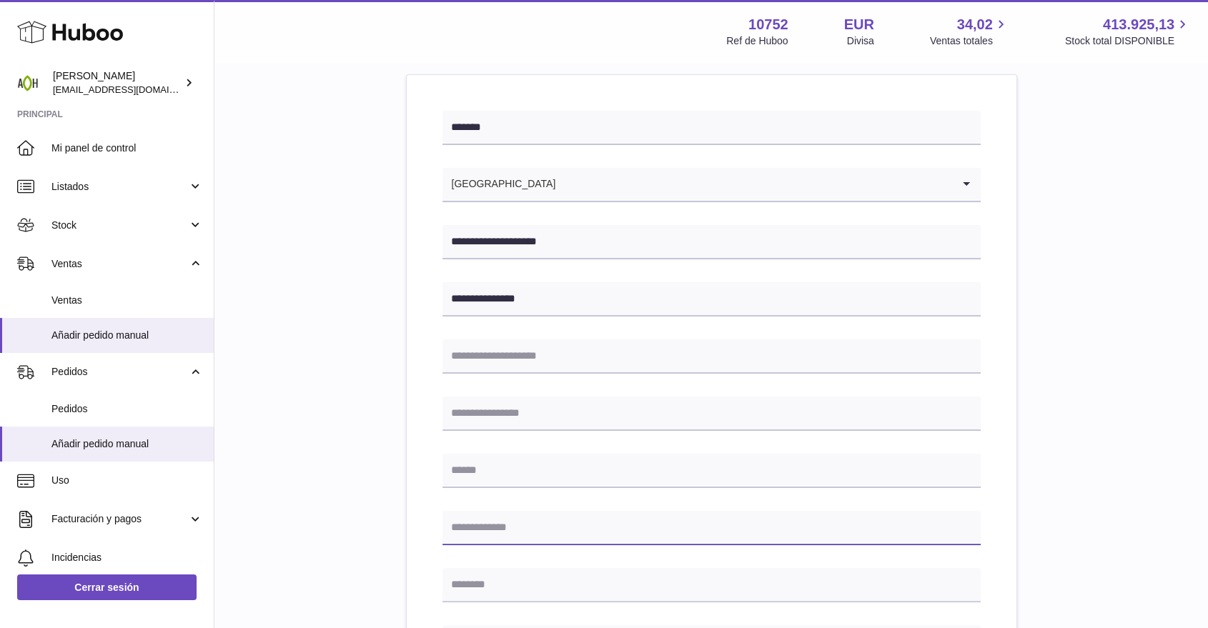
click at [475, 533] on input "text" at bounding box center [712, 528] width 538 height 34
type input "*****"
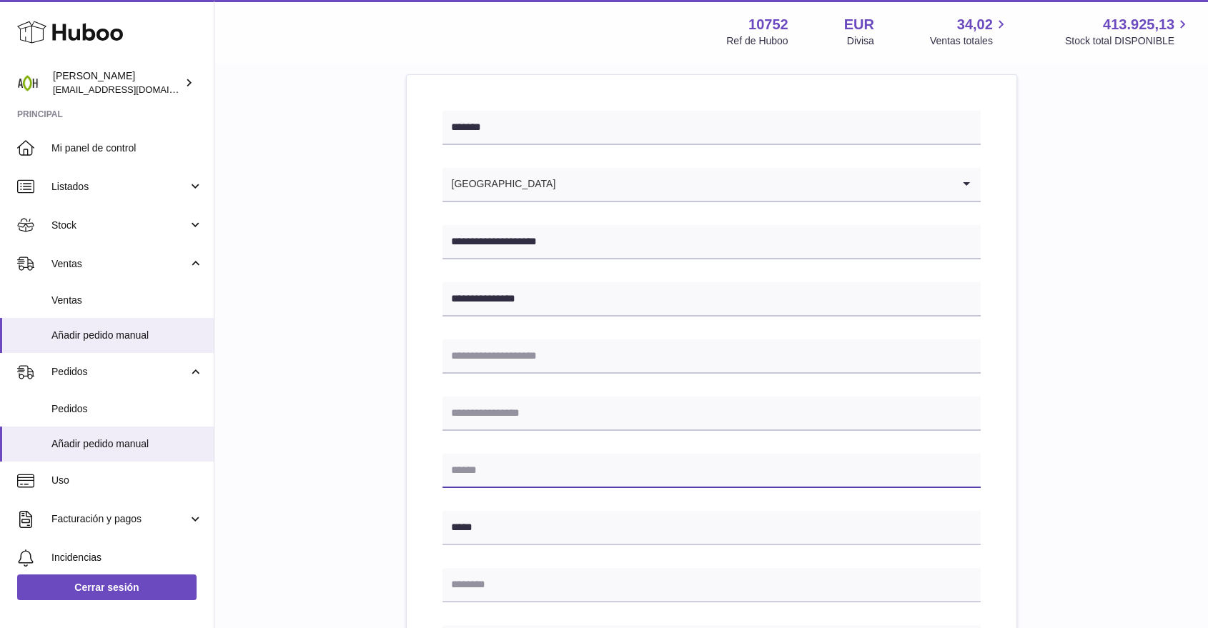
click at [496, 468] on input "text" at bounding box center [712, 471] width 538 height 34
type input "**"
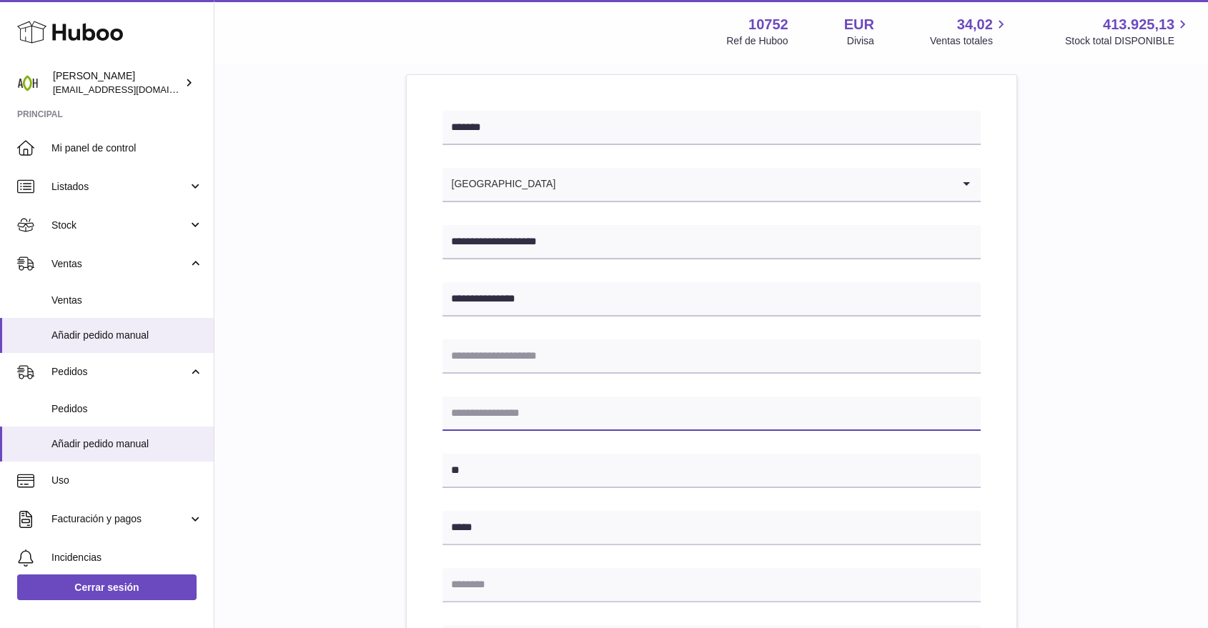
click at [490, 416] on input "text" at bounding box center [712, 414] width 538 height 34
type input "******"
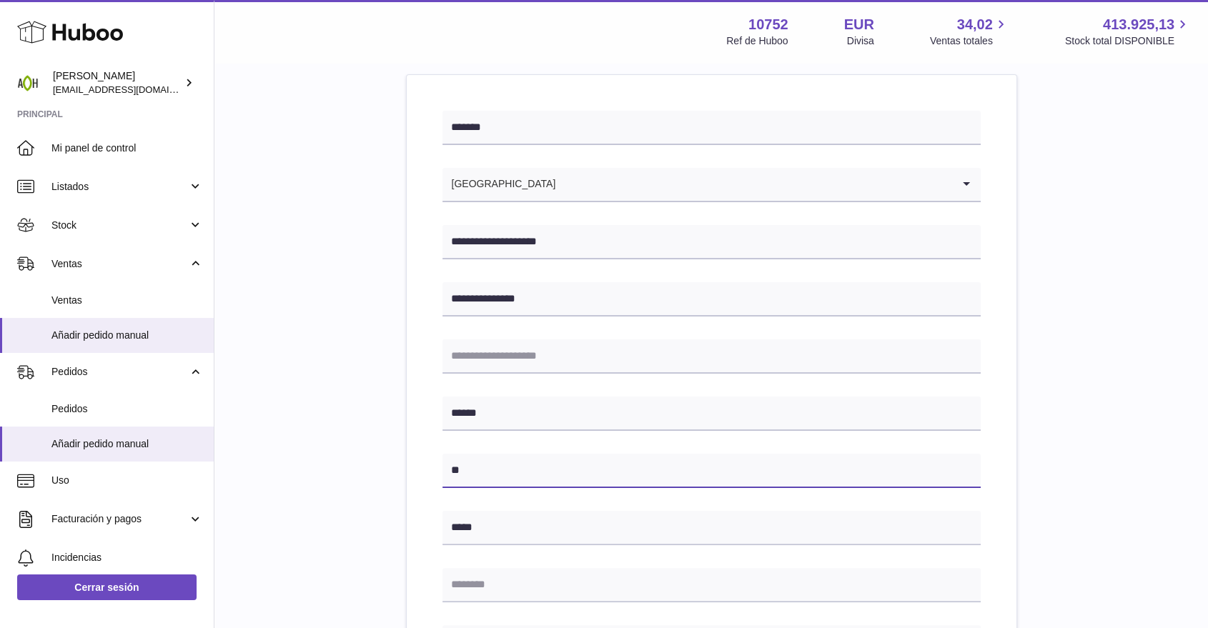
drag, startPoint x: 465, startPoint y: 474, endPoint x: 445, endPoint y: 475, distance: 19.3
click at [445, 475] on input "**" at bounding box center [712, 471] width 538 height 34
type input "**********"
click at [603, 580] on input "text" at bounding box center [712, 585] width 538 height 34
paste input "**********"
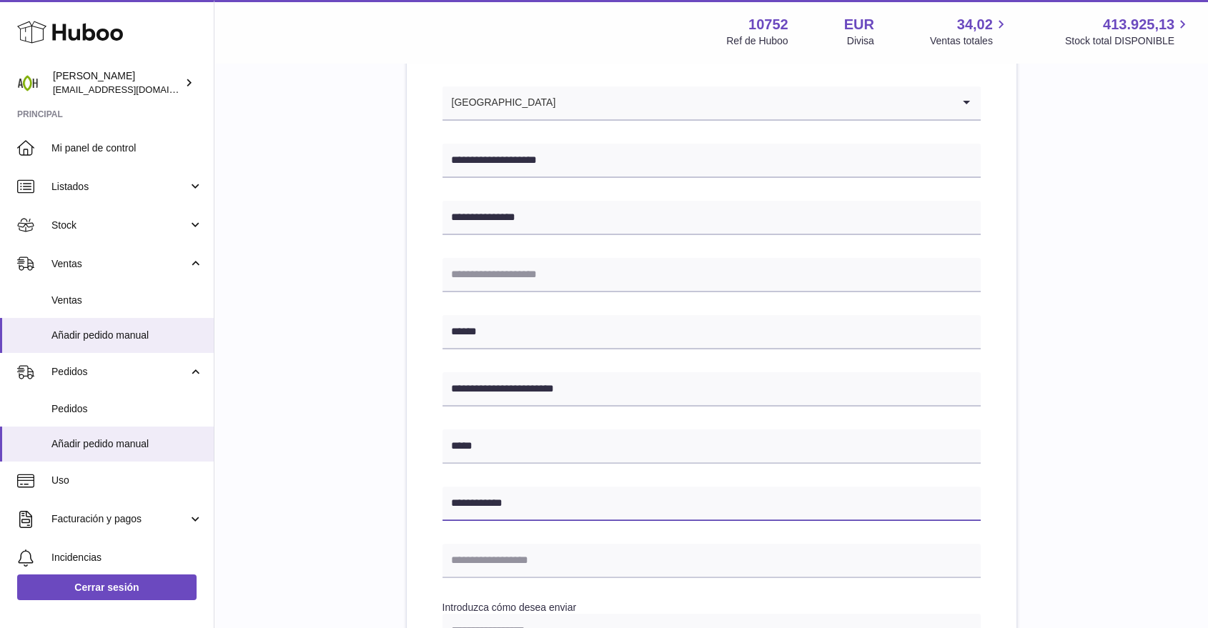
scroll to position [317, 0]
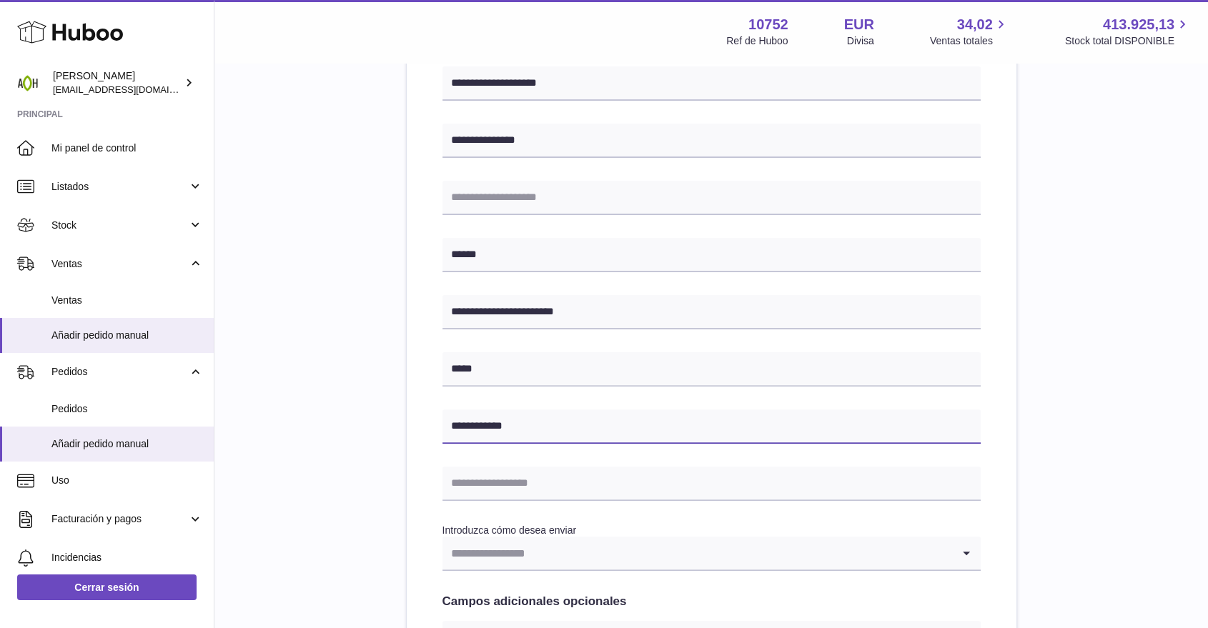
type input "**********"
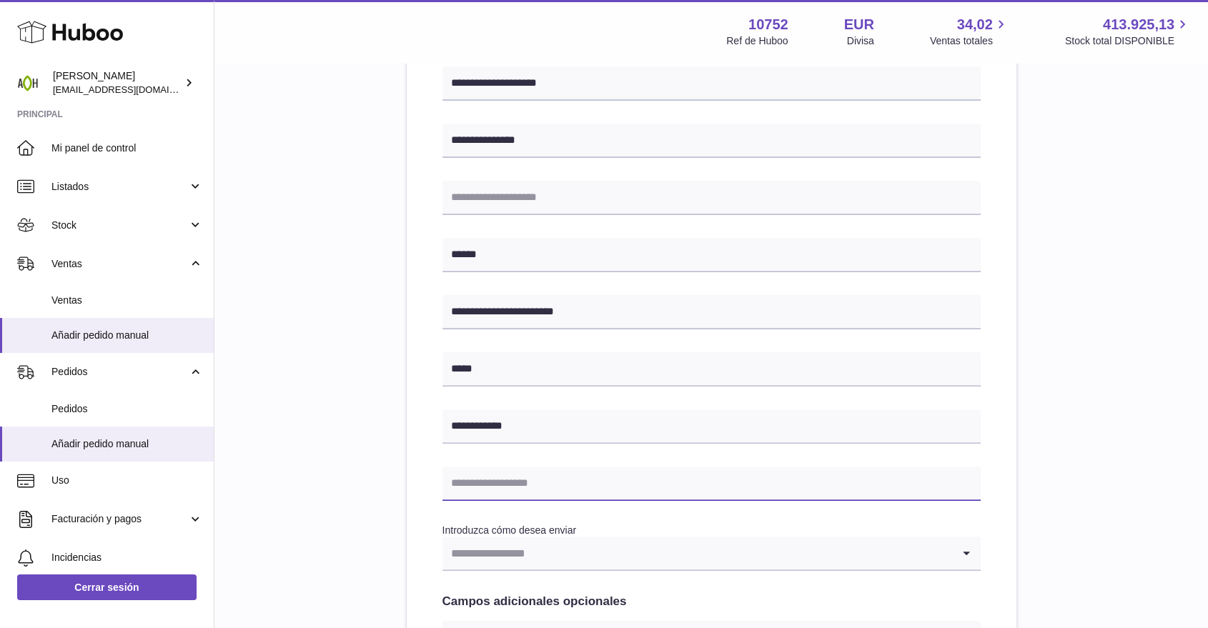
click at [602, 490] on input "text" at bounding box center [712, 484] width 538 height 34
type input "**********"
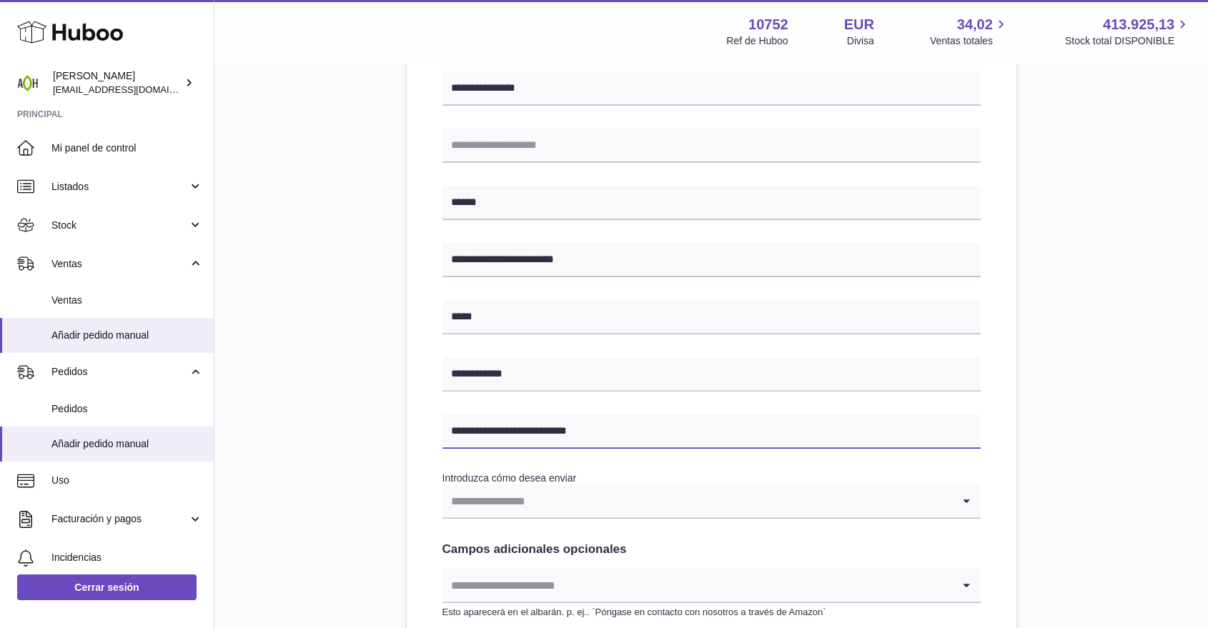
scroll to position [397, 0]
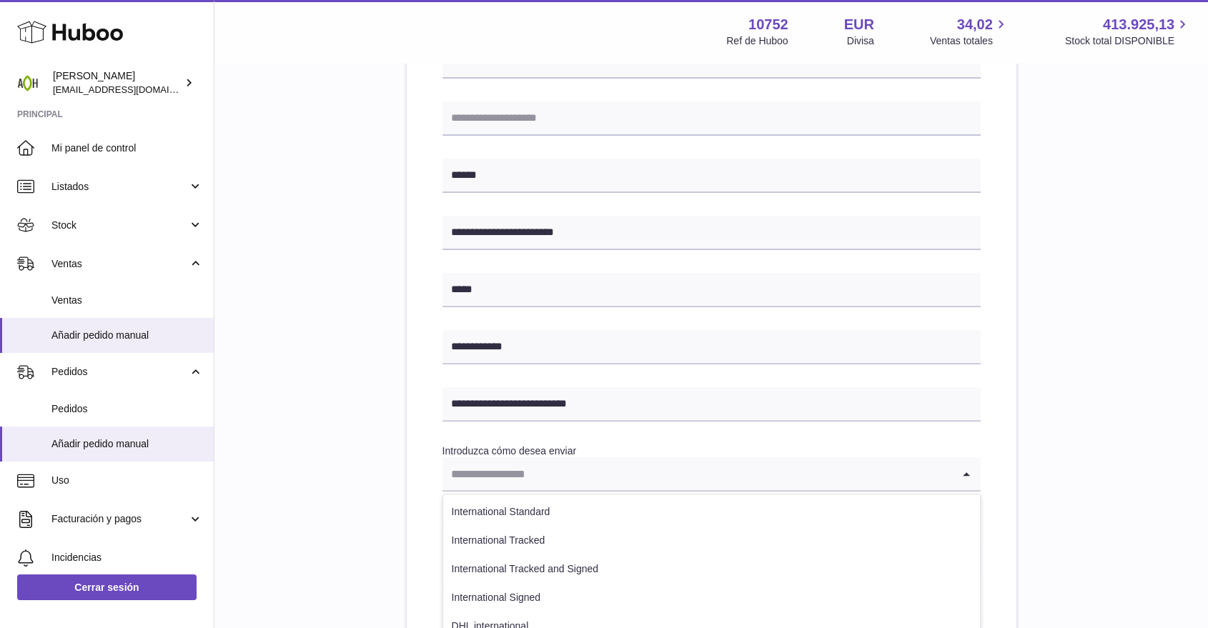
click at [608, 486] on input "Search for option" at bounding box center [698, 474] width 510 height 33
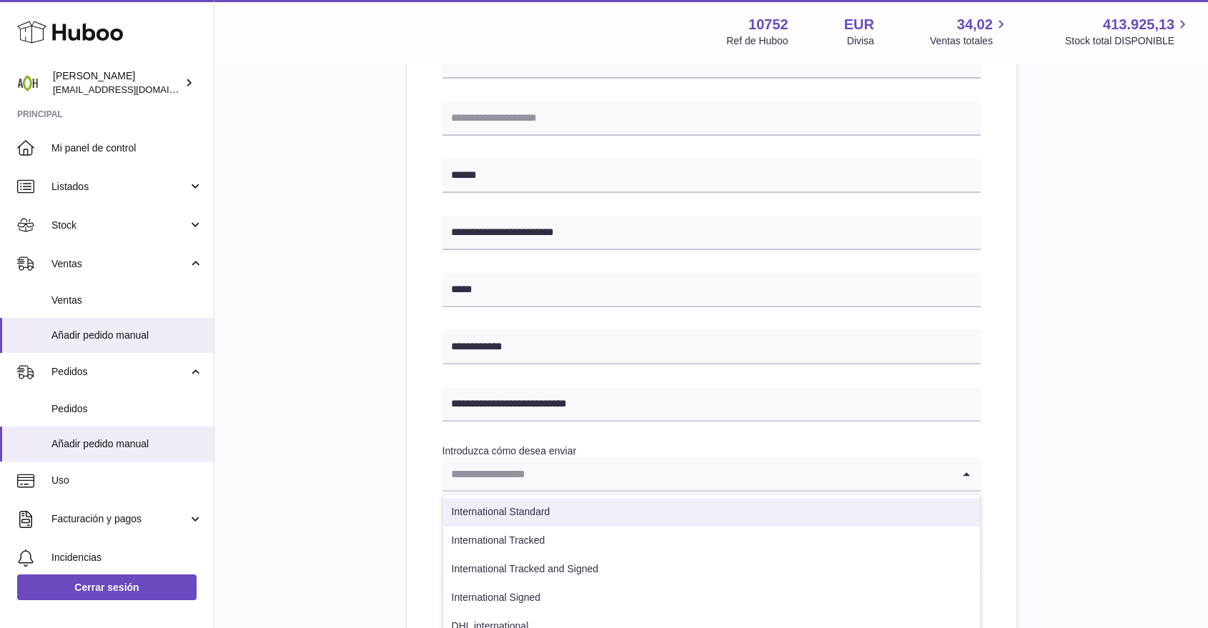
click at [593, 507] on li "International Standard" at bounding box center [711, 512] width 537 height 29
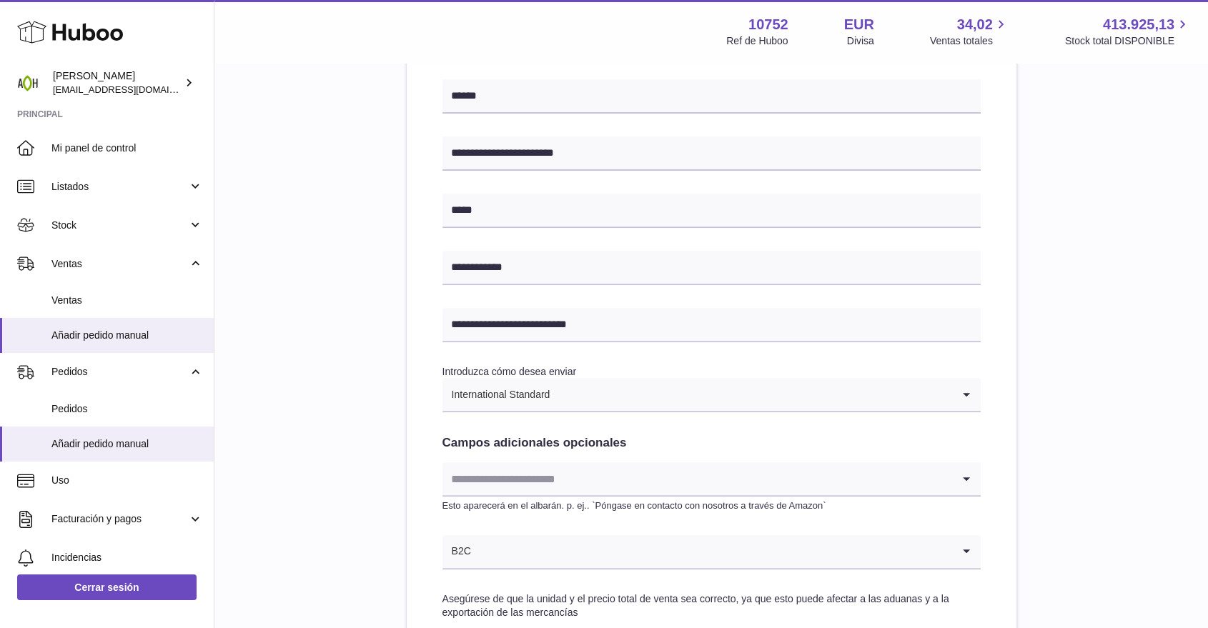
scroll to position [555, 0]
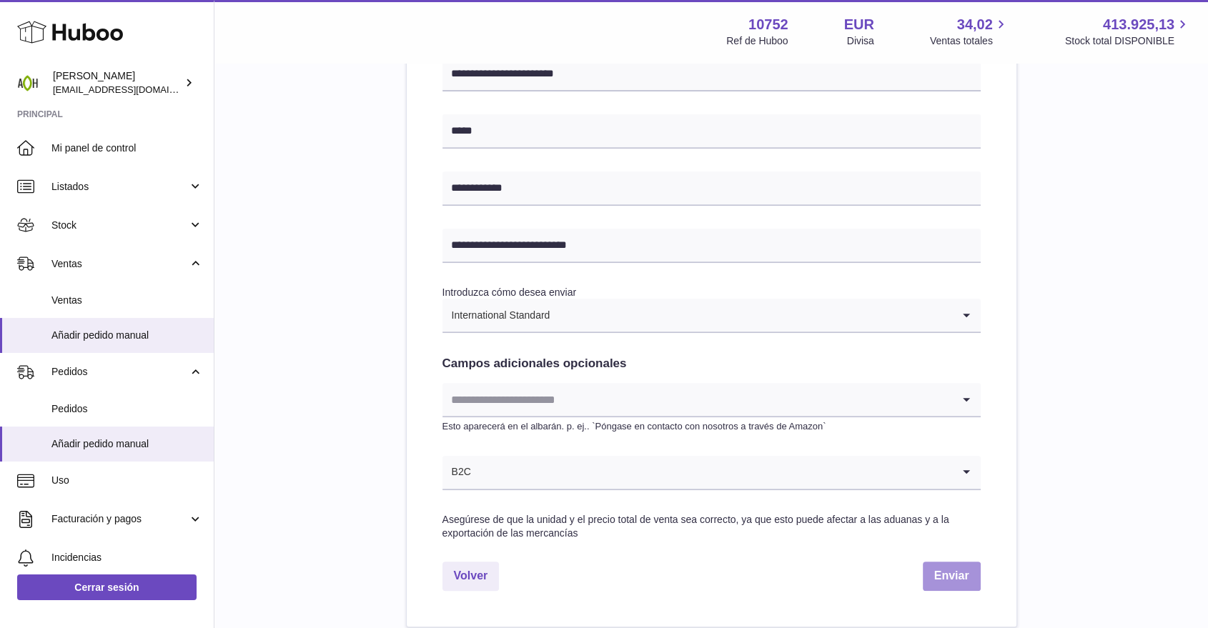
click at [931, 565] on button "Enviar" at bounding box center [952, 576] width 58 height 29
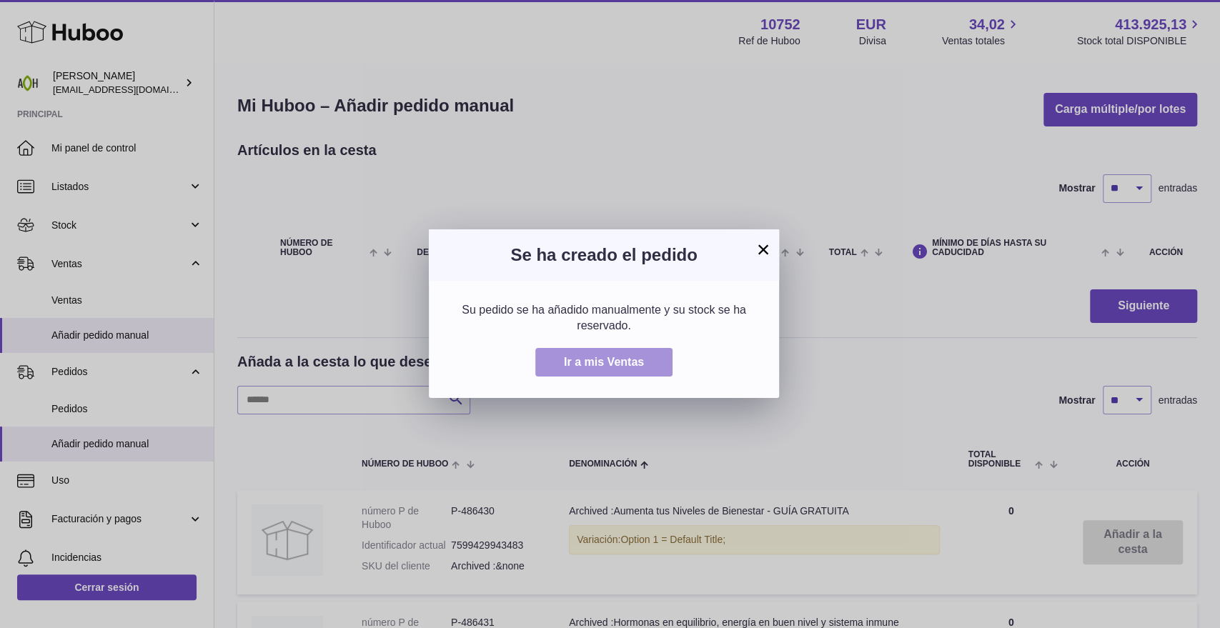
click at [604, 361] on span "Ir a mis Ventas" at bounding box center [604, 362] width 80 height 12
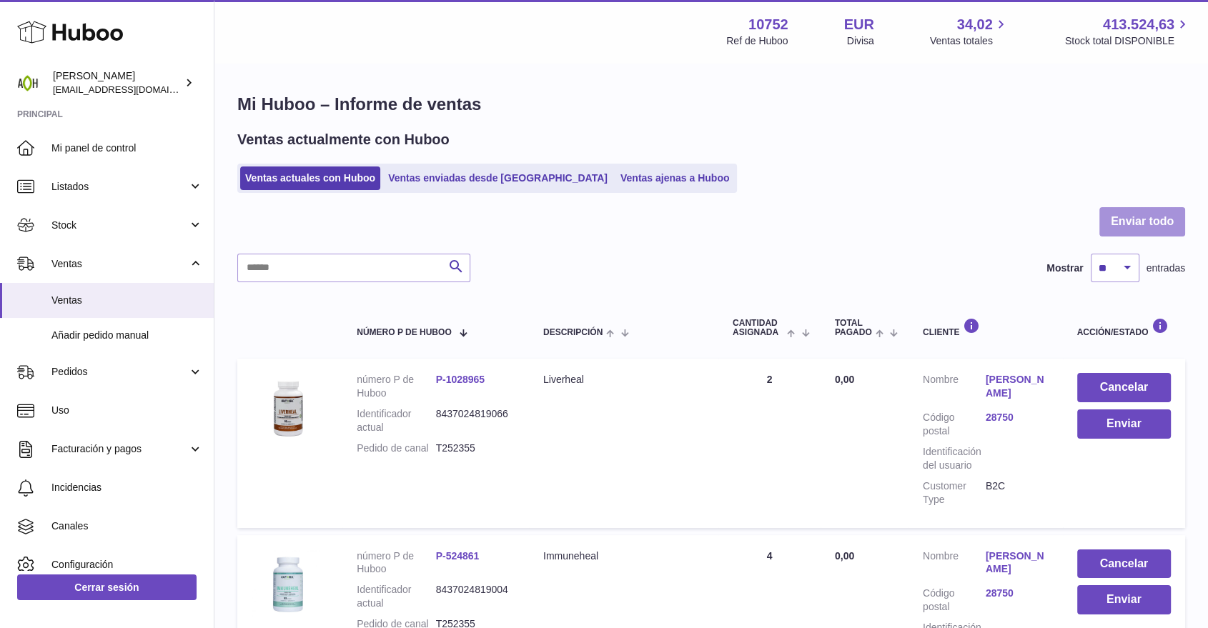
click at [1122, 211] on button "Enviar todo" at bounding box center [1142, 221] width 86 height 29
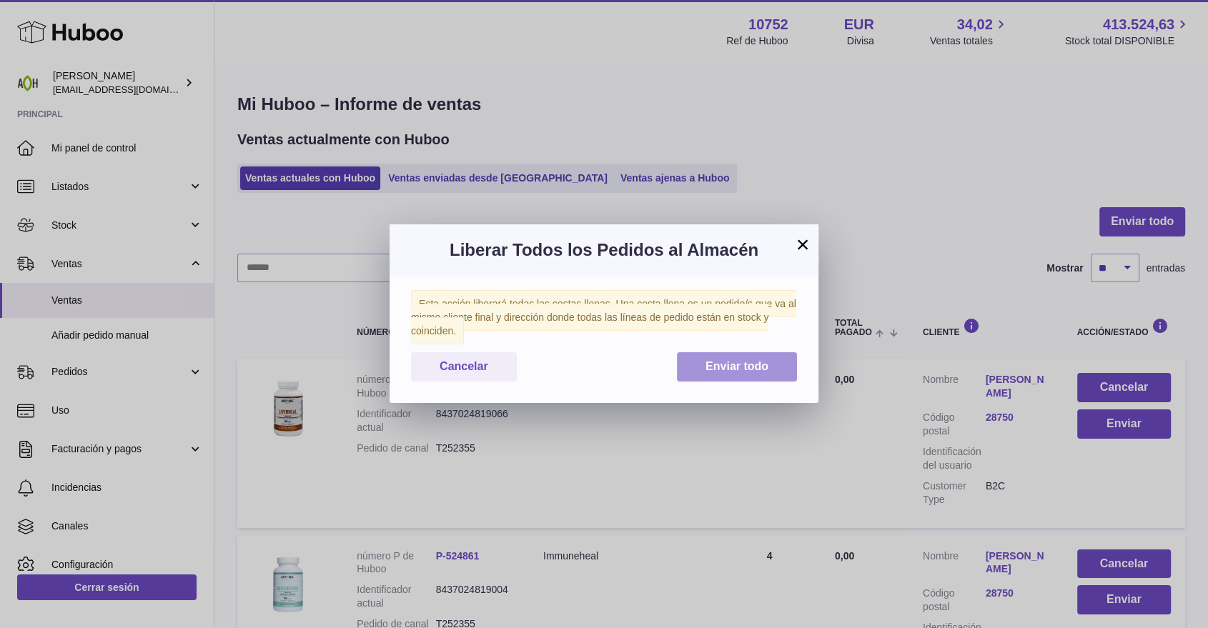
click at [734, 369] on span "Enviar todo" at bounding box center [737, 366] width 63 height 12
